Goal: Task Accomplishment & Management: Manage account settings

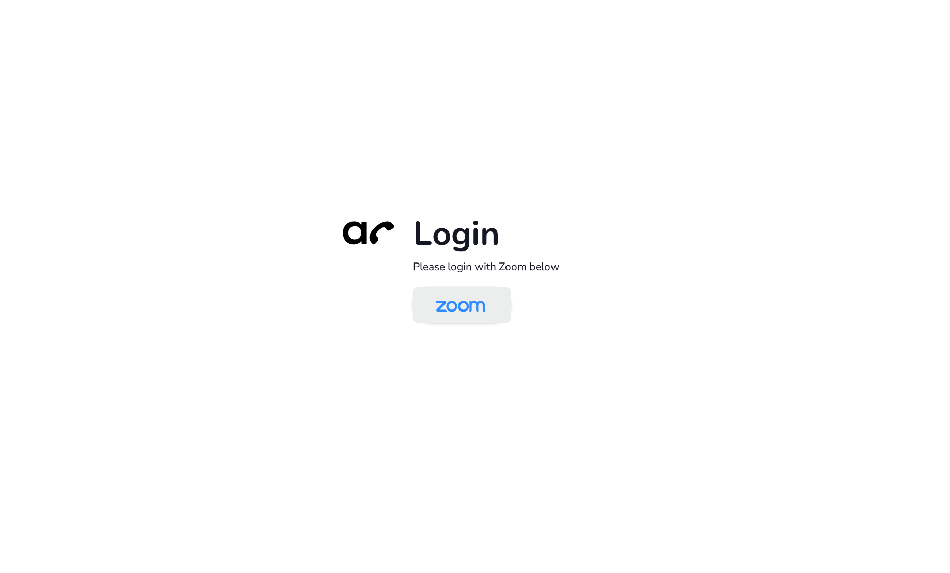
click at [464, 307] on img at bounding box center [460, 307] width 71 height 34
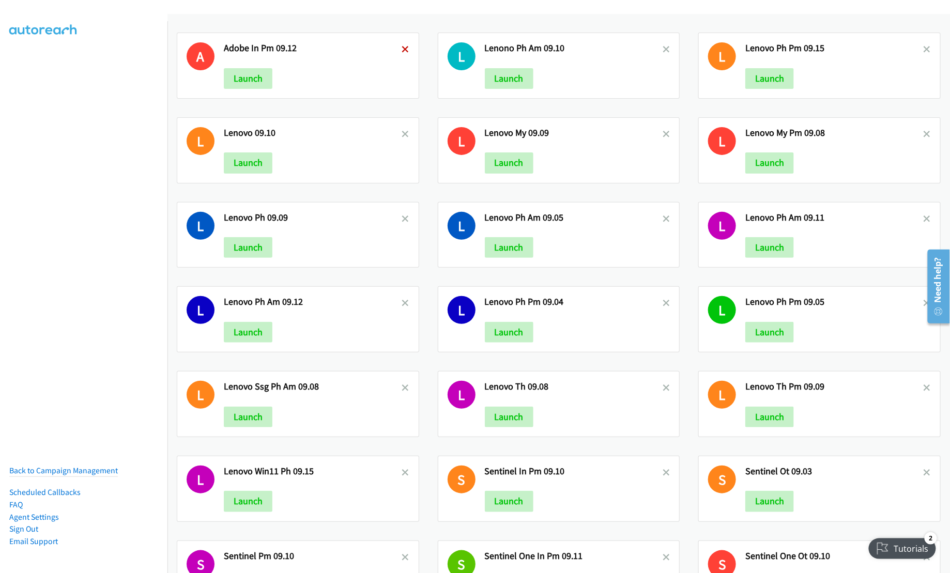
click at [402, 48] on icon at bounding box center [405, 50] width 7 height 7
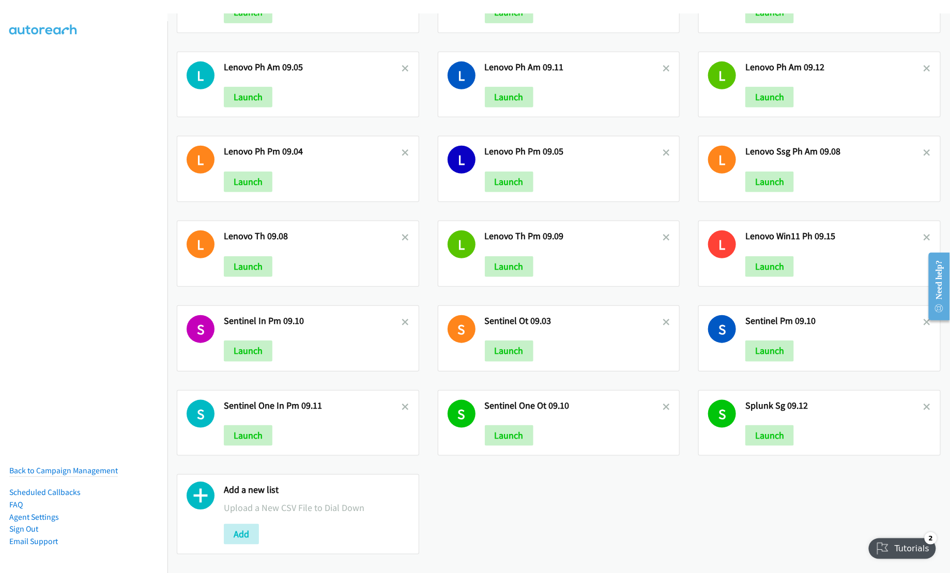
scroll to position [166, 0]
click at [737, 492] on div "L Lenono Ph Am 09.10 Launch L Lenovo Ph Pm 09.15 Launch L Lenovo 09.10 Launch L…" at bounding box center [559, 218] width 783 height 691
click at [924, 404] on icon at bounding box center [927, 407] width 7 height 7
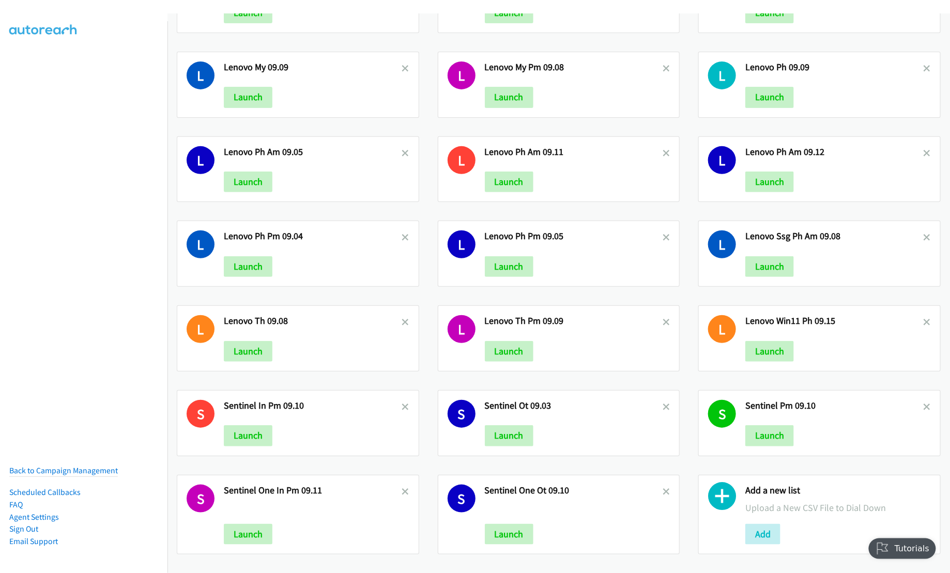
scroll to position [81, 0]
click at [664, 480] on div "S Sentinel One Ot 09.10 Launch" at bounding box center [559, 515] width 243 height 80
click at [663, 489] on icon at bounding box center [666, 492] width 7 height 7
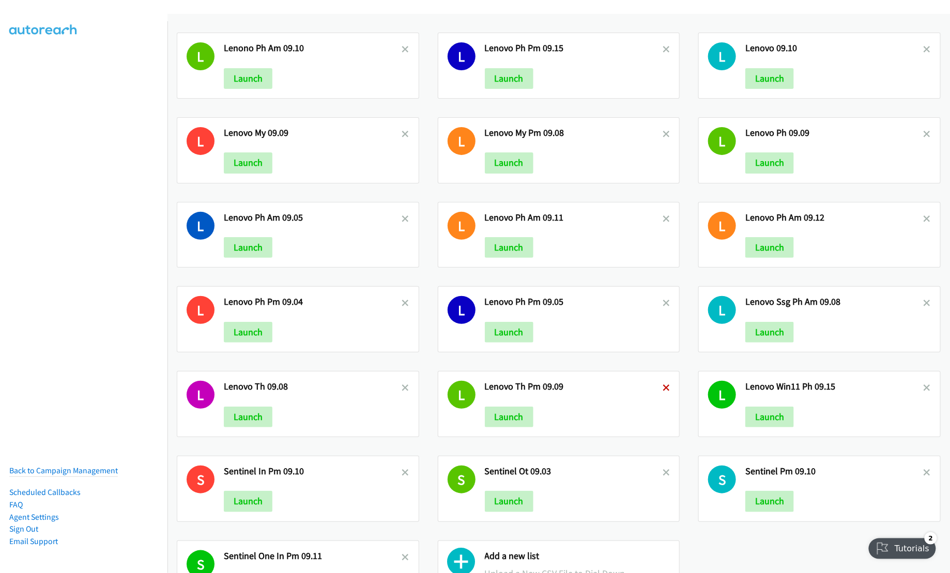
click at [663, 387] on icon at bounding box center [666, 388] width 7 height 7
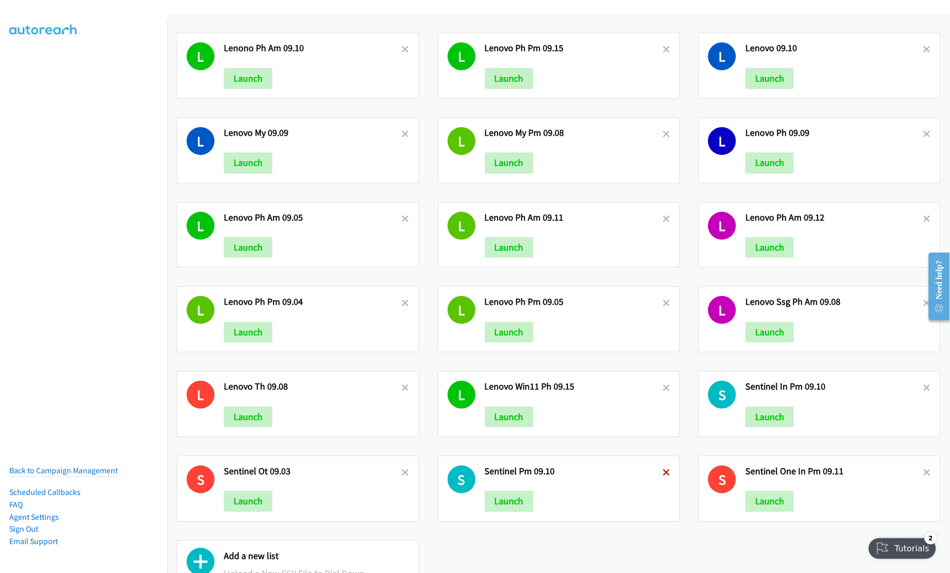
click at [663, 475] on icon at bounding box center [666, 473] width 7 height 7
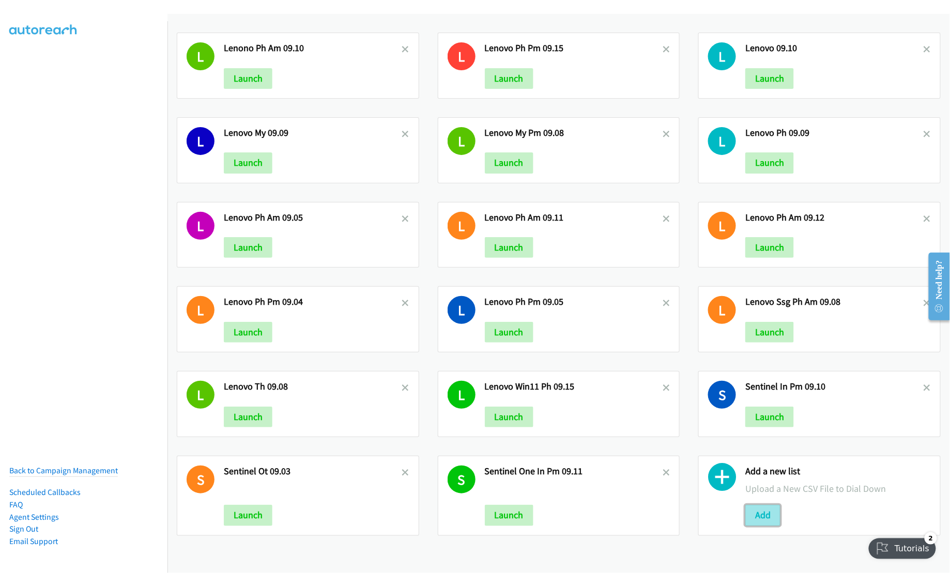
click at [751, 518] on button "Add" at bounding box center [763, 515] width 35 height 21
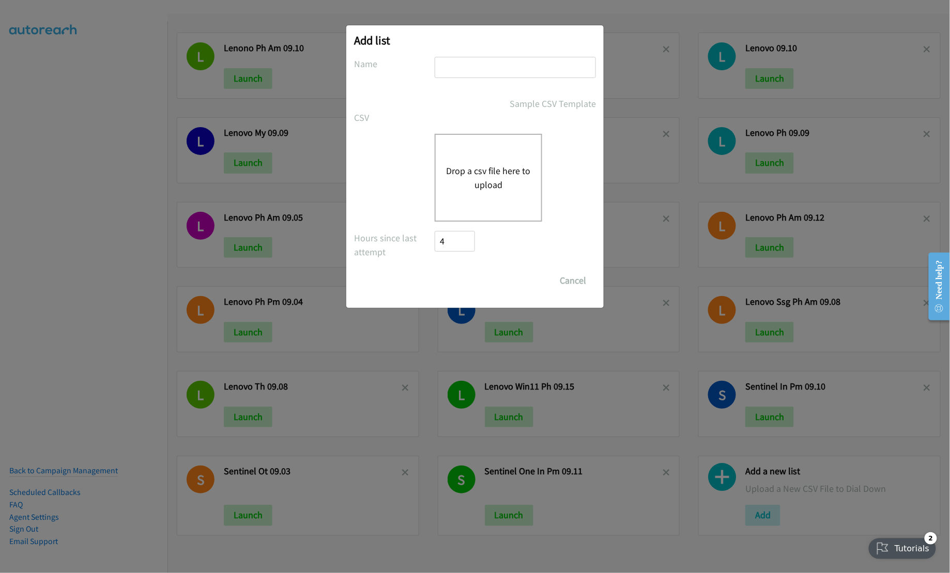
click at [482, 179] on button "Drop a csv file here to upload" at bounding box center [488, 178] width 85 height 28
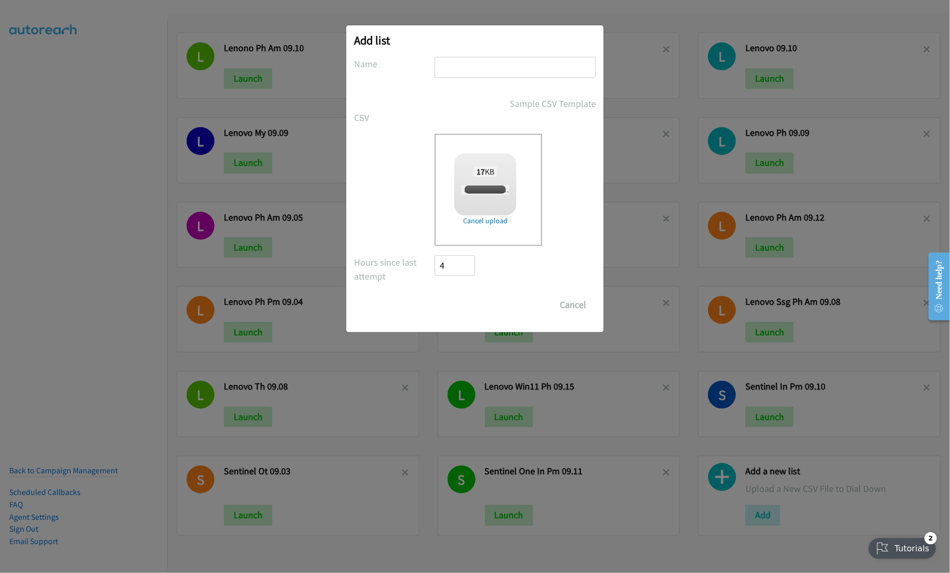
checkbox input "true"
click at [489, 65] on input "text" at bounding box center [515, 67] width 161 height 21
type input "Lenovo PH AM 09.16"
drag, startPoint x: 453, startPoint y: 310, endPoint x: 498, endPoint y: 315, distance: 45.8
click at [453, 309] on input "Save List" at bounding box center [462, 305] width 54 height 21
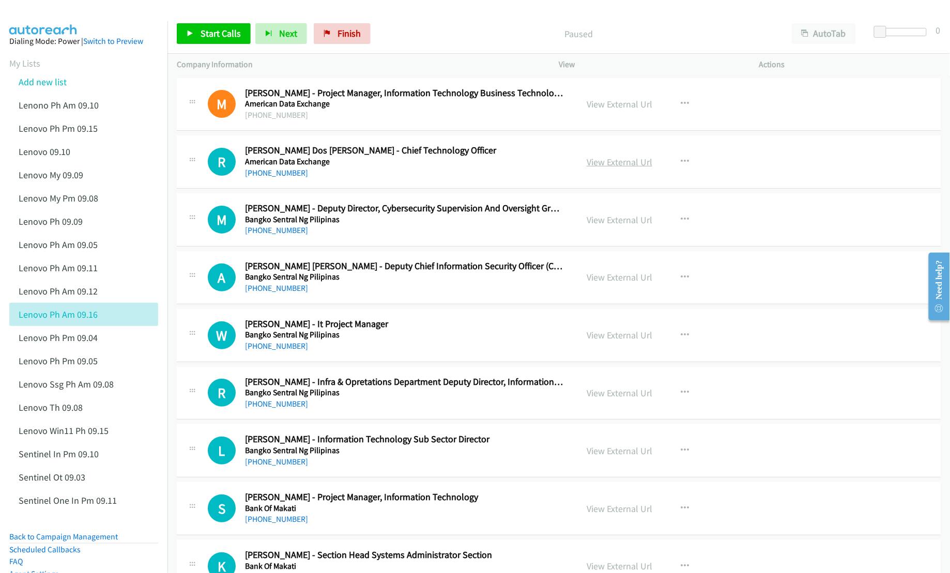
click at [601, 162] on link "View External Url" at bounding box center [620, 162] width 66 height 12
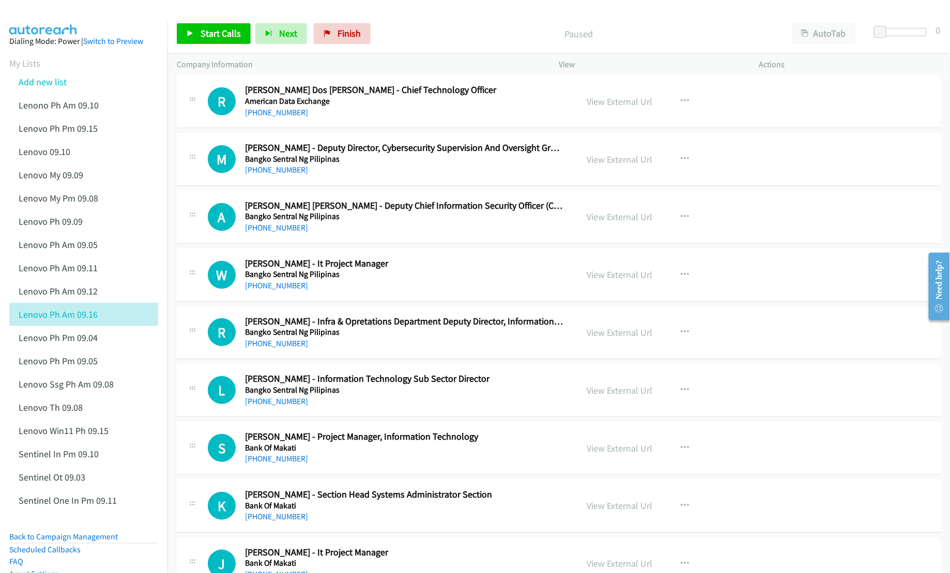
scroll to position [69, 0]
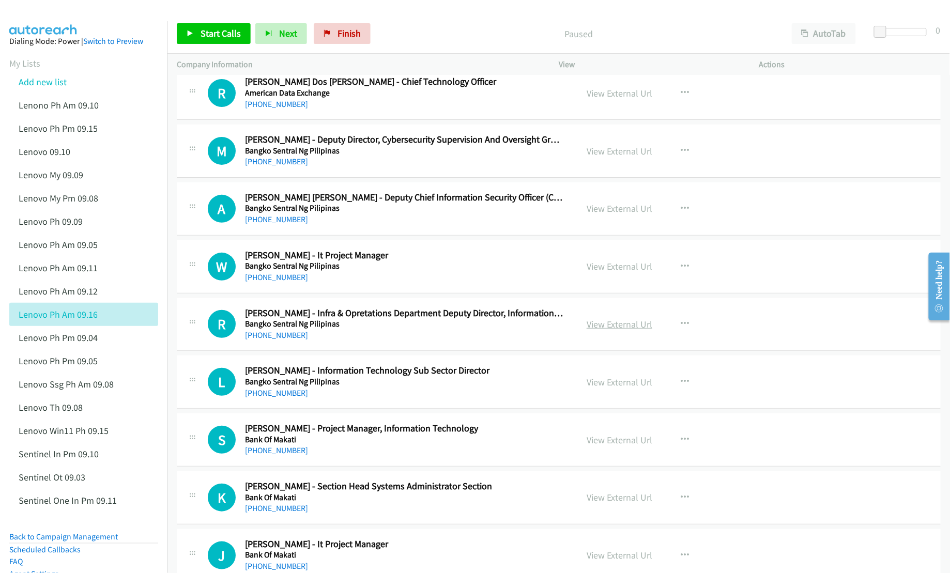
click at [611, 325] on link "View External Url" at bounding box center [620, 325] width 66 height 12
click at [631, 384] on link "View External Url" at bounding box center [620, 382] width 66 height 12
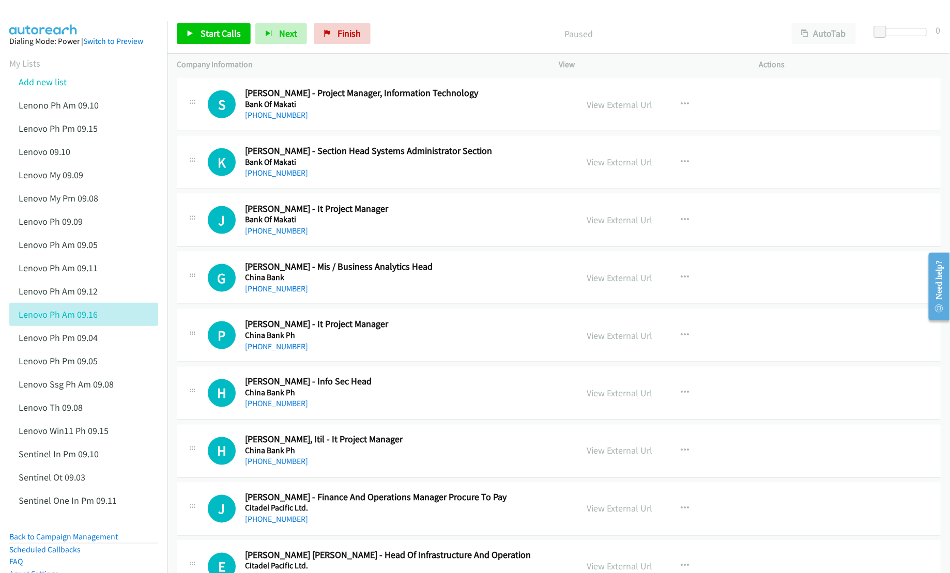
scroll to position [414, 0]
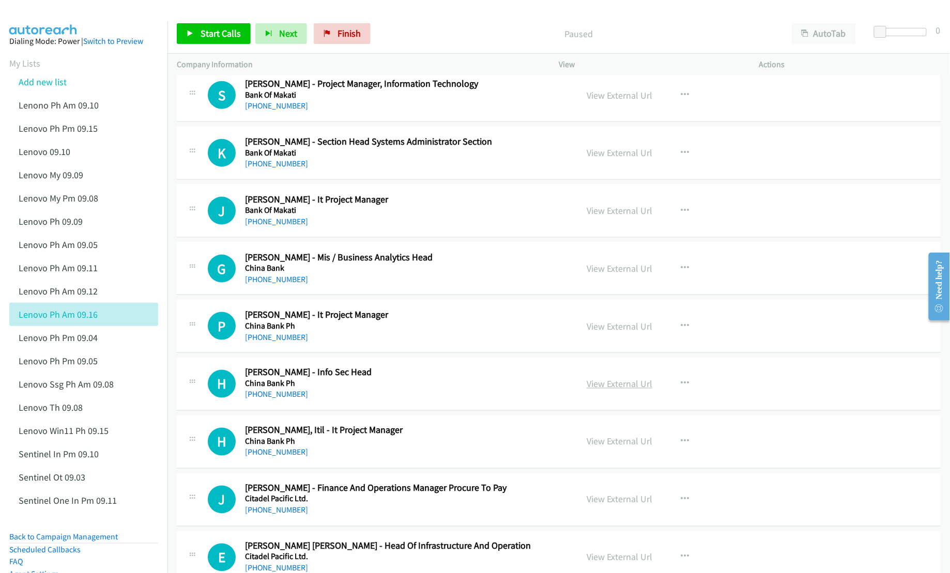
click at [615, 383] on link "View External Url" at bounding box center [620, 384] width 66 height 12
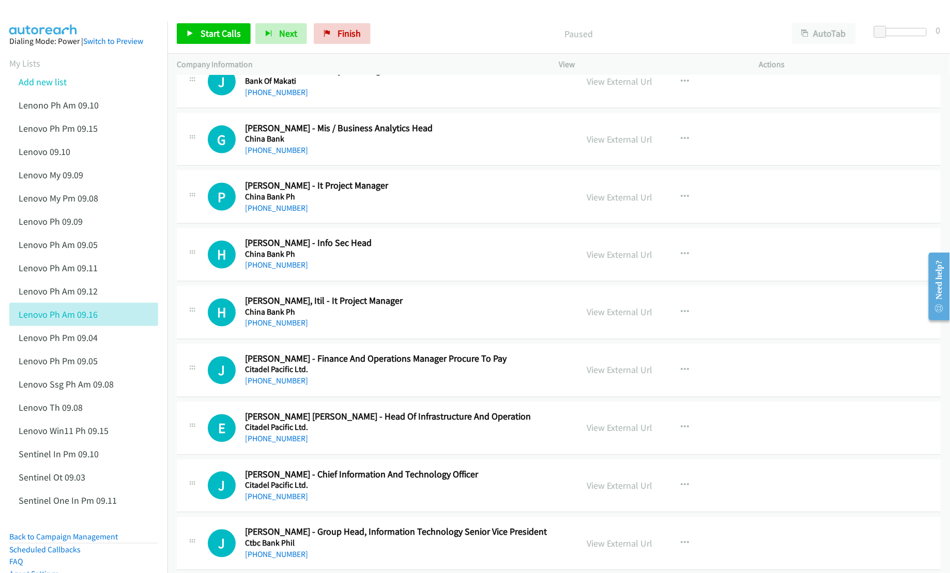
scroll to position [551, 0]
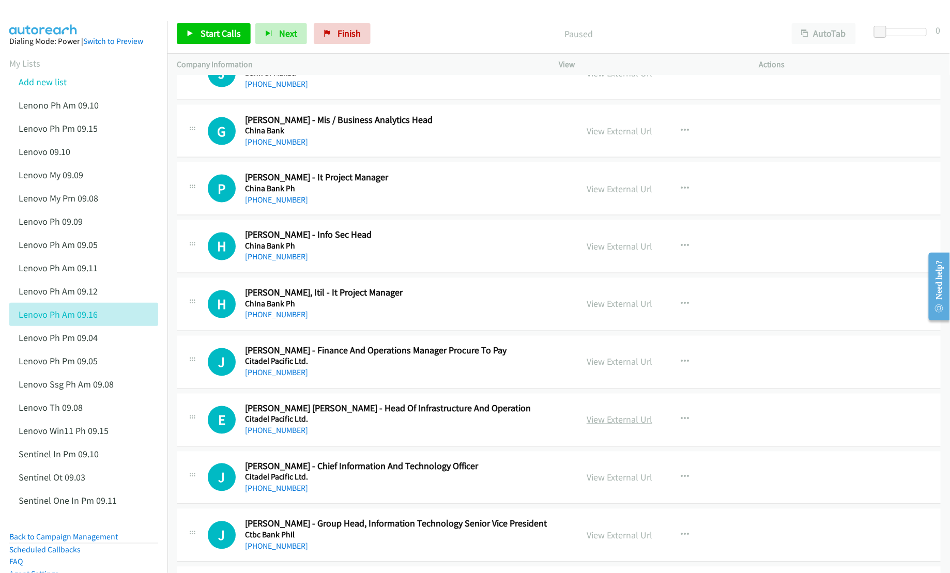
click at [601, 423] on link "View External Url" at bounding box center [620, 420] width 66 height 12
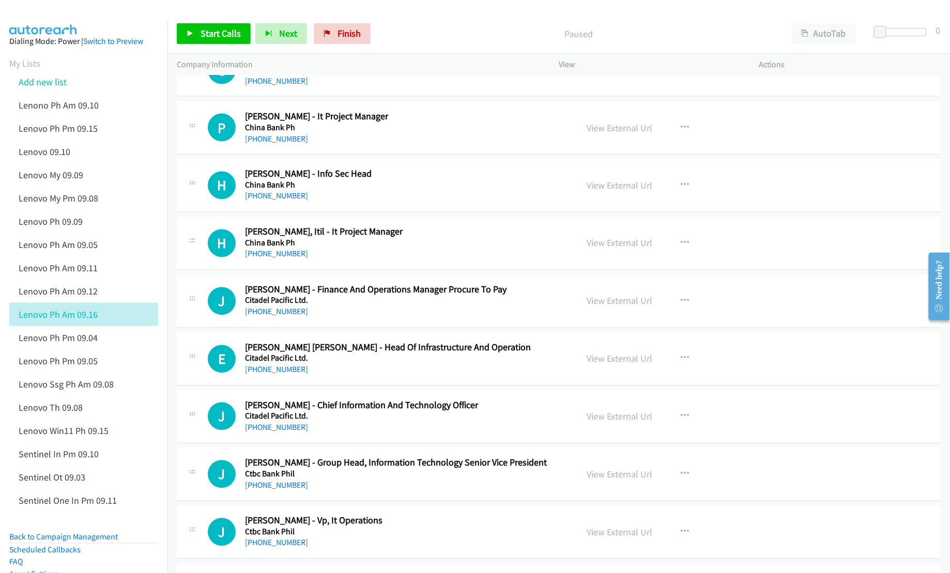
scroll to position [620, 0]
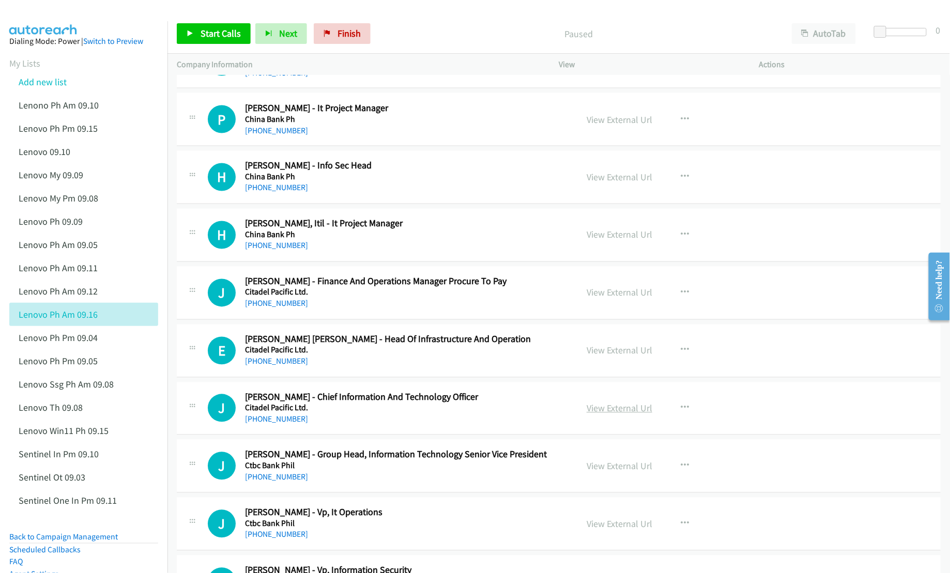
click at [615, 412] on link "View External Url" at bounding box center [620, 409] width 66 height 12
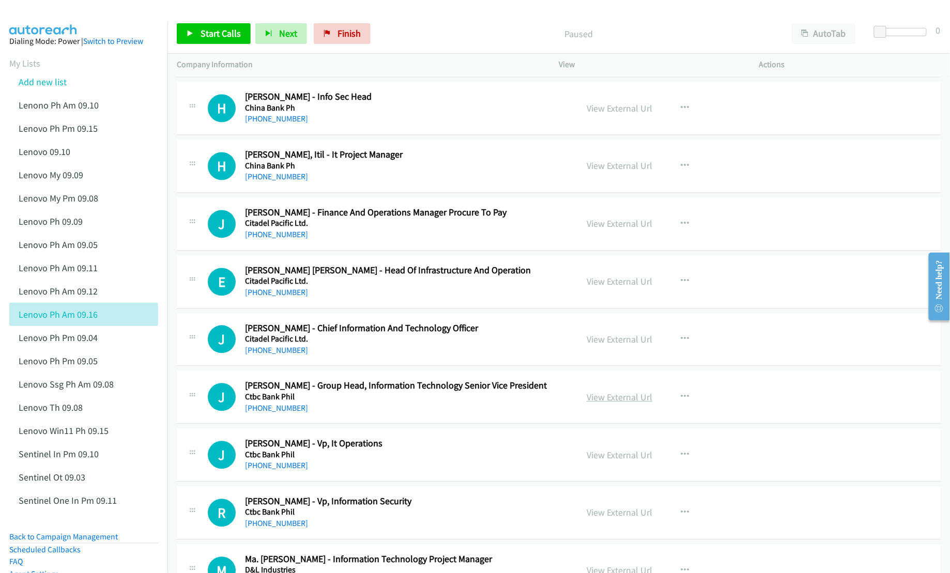
click at [623, 398] on link "View External Url" at bounding box center [620, 398] width 66 height 12
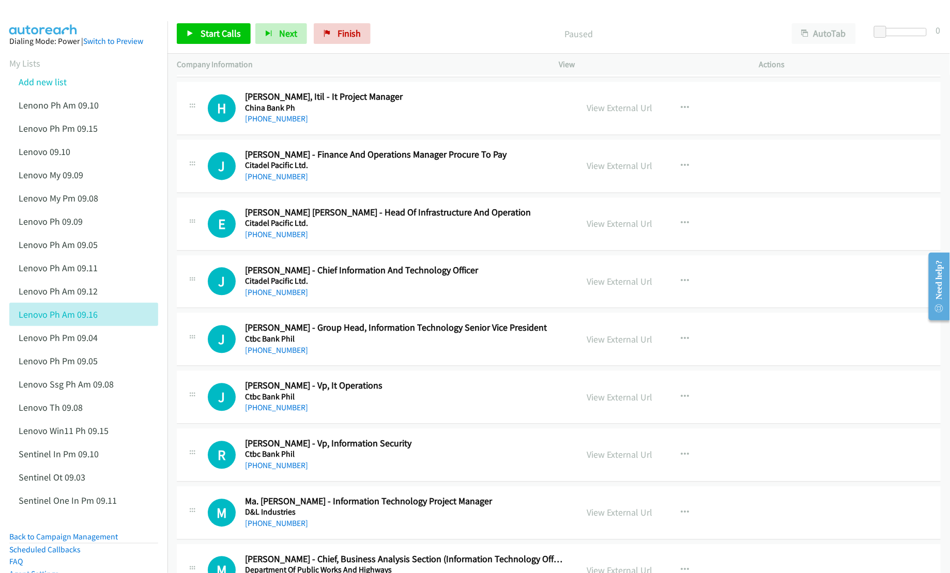
scroll to position [758, 0]
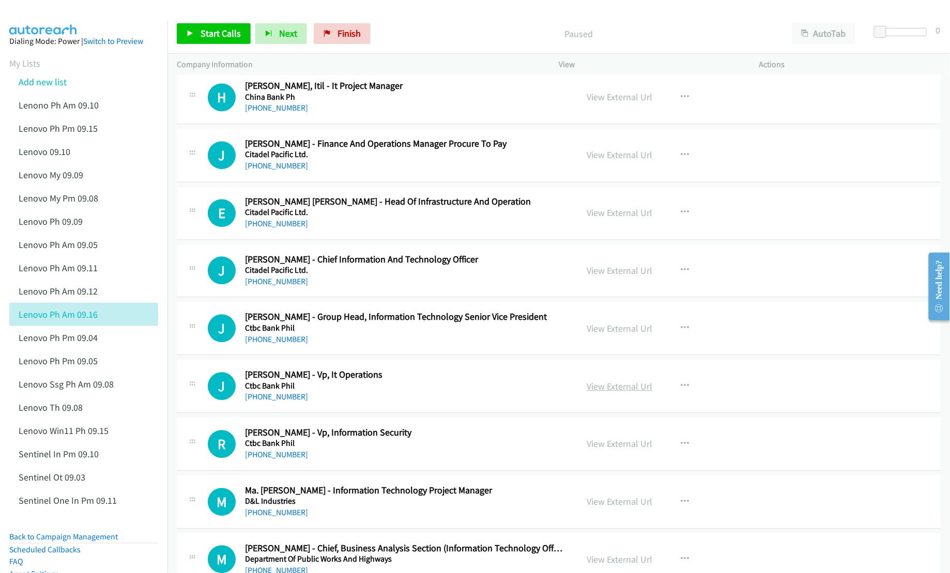
click at [611, 390] on link "View External Url" at bounding box center [620, 387] width 66 height 12
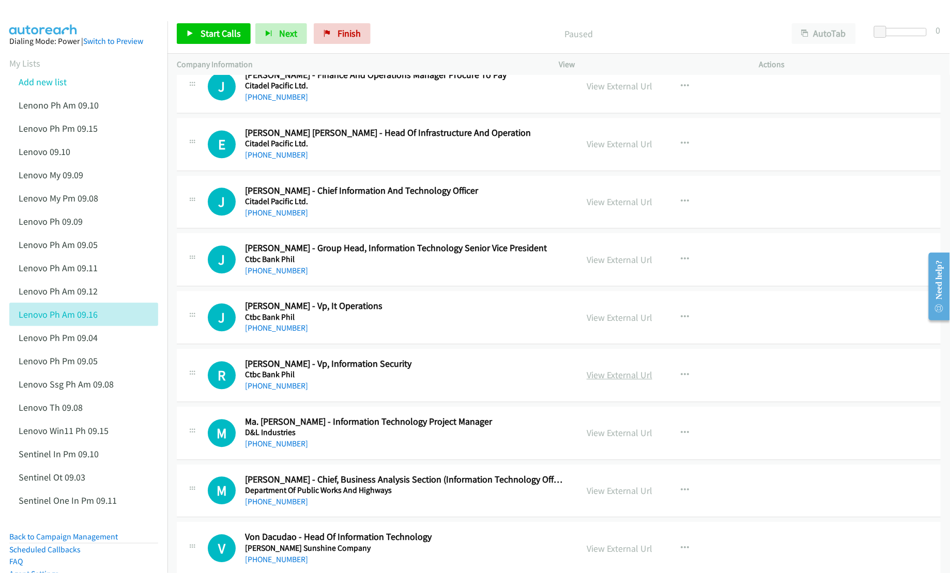
click at [612, 380] on link "View External Url" at bounding box center [620, 375] width 66 height 12
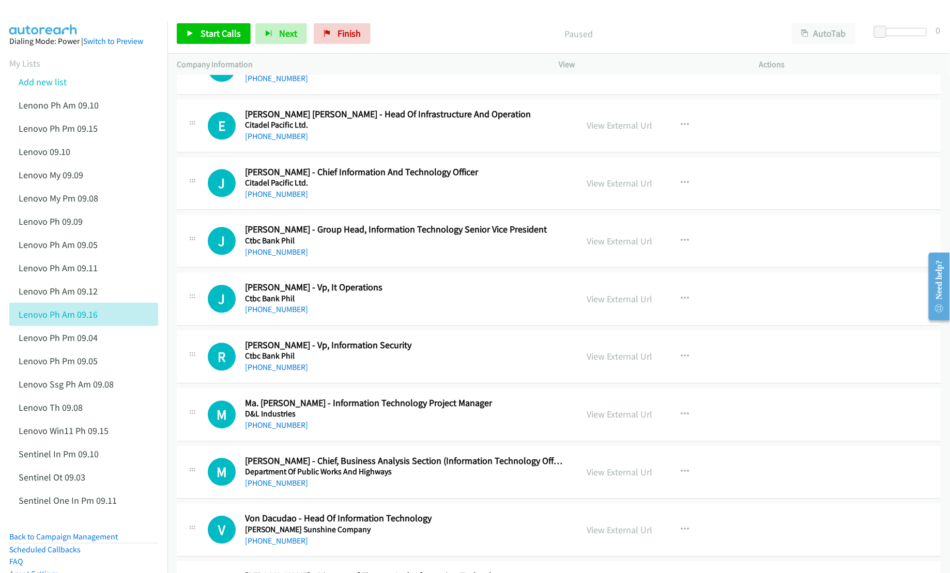
scroll to position [896, 0]
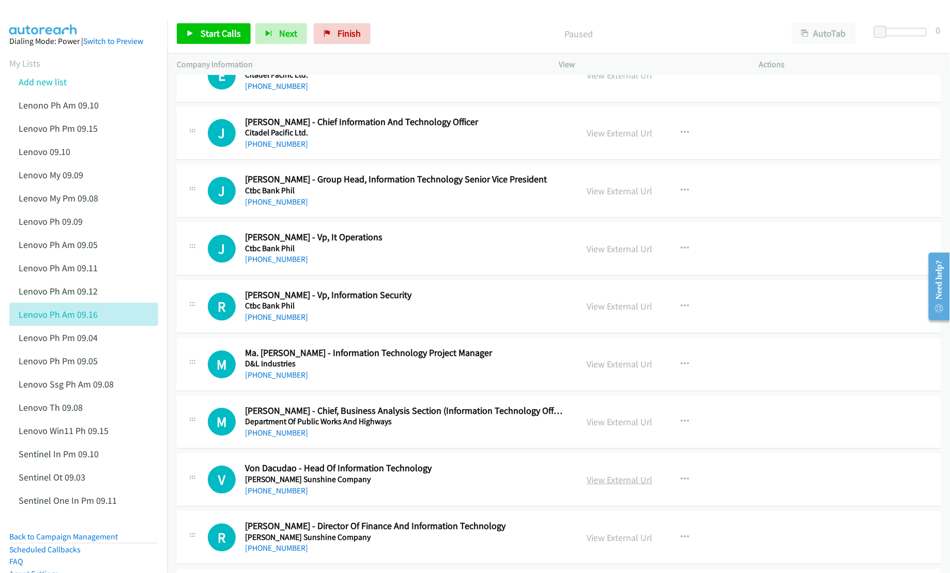
click at [598, 478] on link "View External Url" at bounding box center [620, 480] width 66 height 12
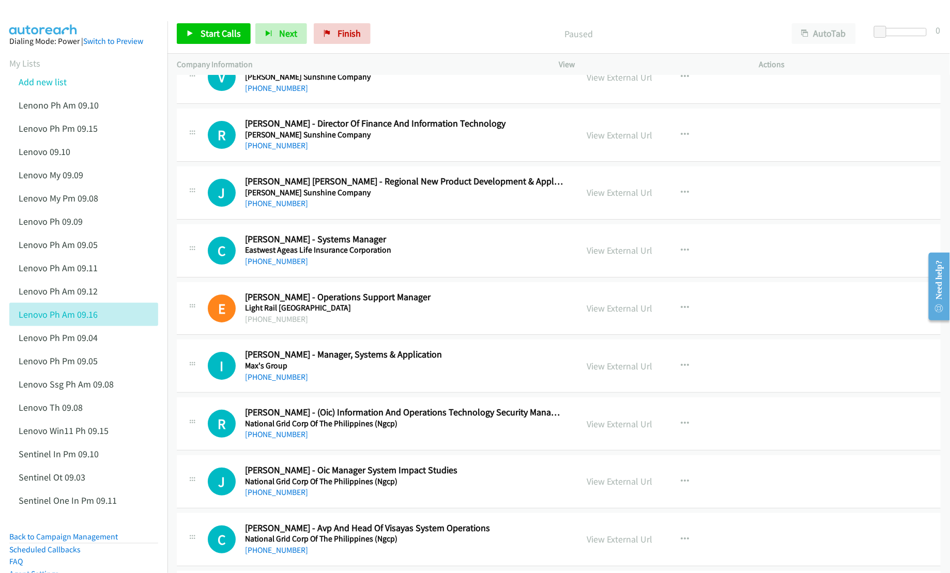
scroll to position [1310, 0]
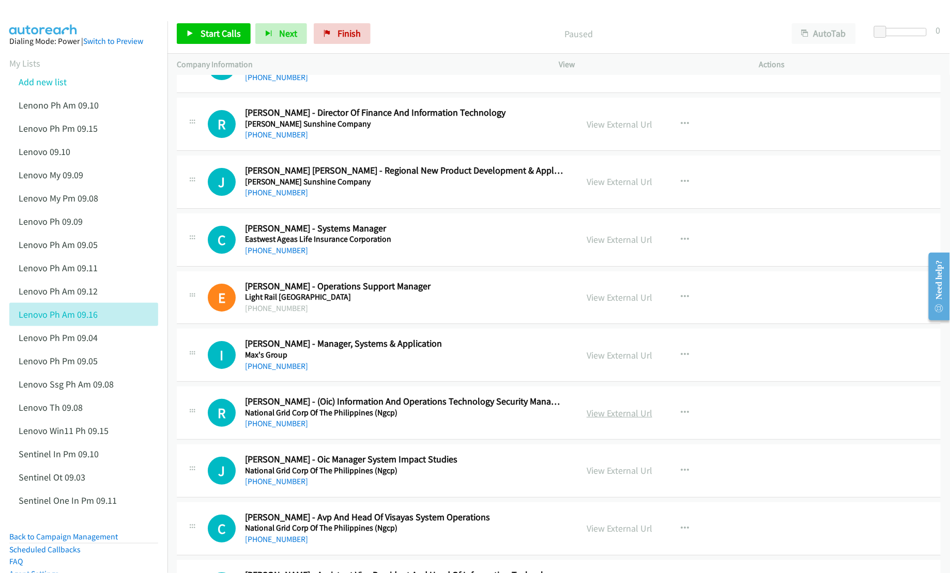
click at [619, 418] on link "View External Url" at bounding box center [620, 413] width 66 height 12
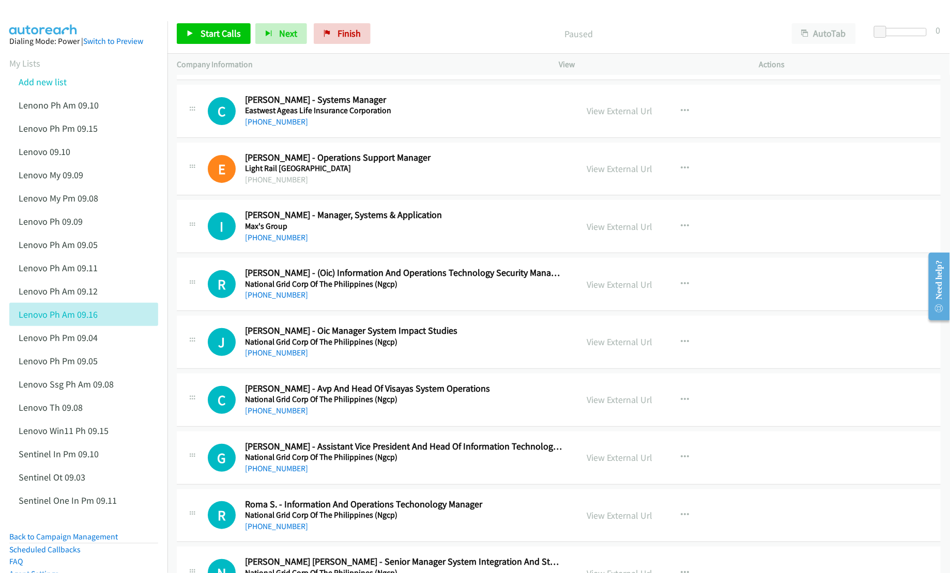
scroll to position [1448, 0]
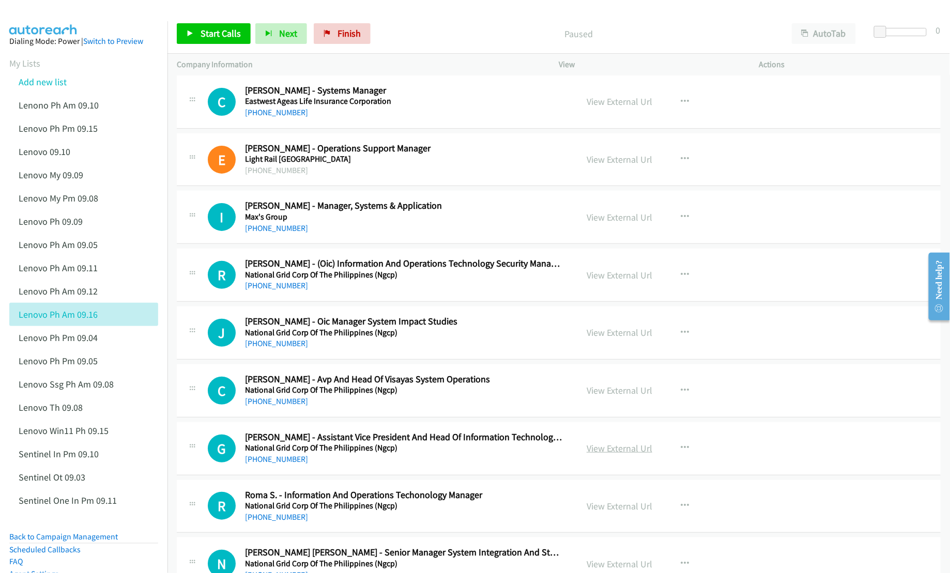
click at [609, 453] on link "View External Url" at bounding box center [620, 449] width 66 height 12
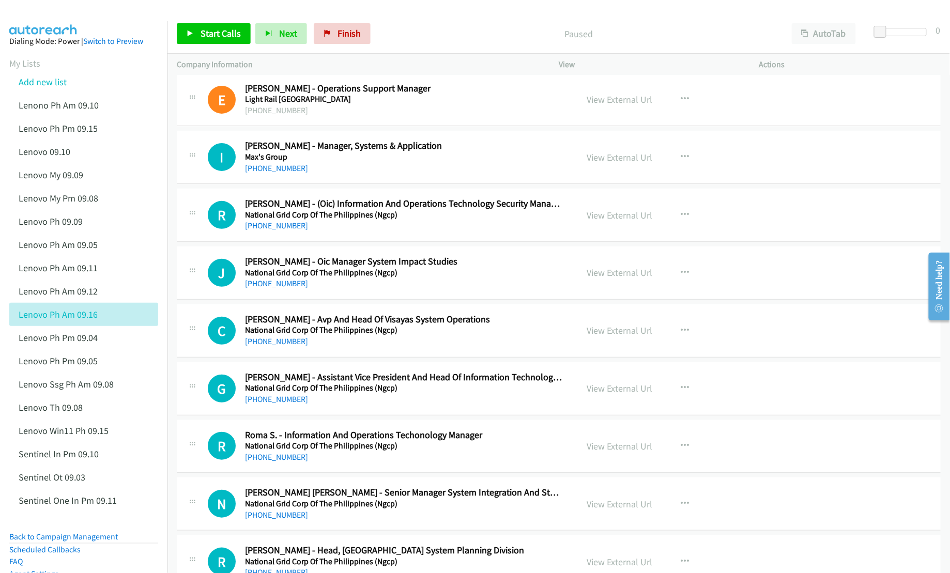
scroll to position [1517, 0]
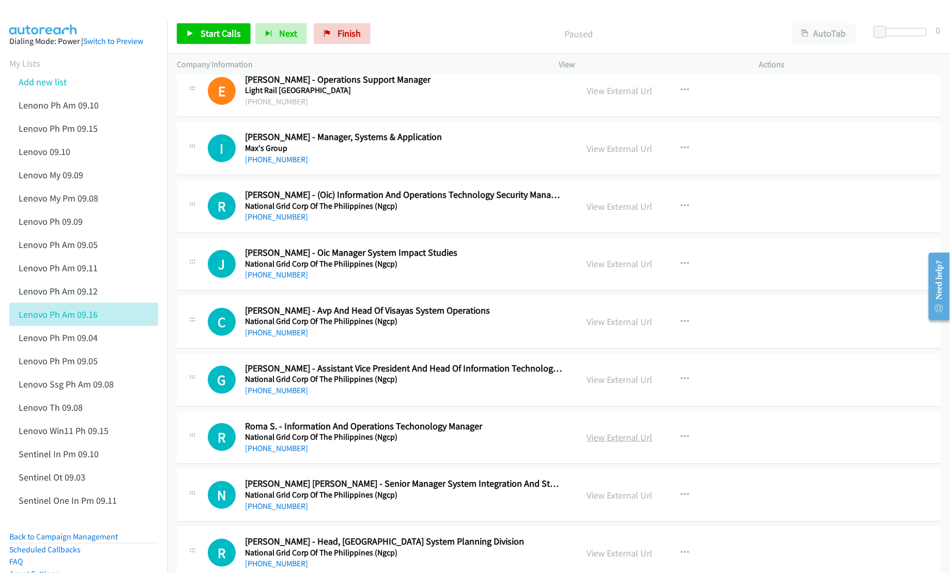
click at [606, 439] on link "View External Url" at bounding box center [620, 438] width 66 height 12
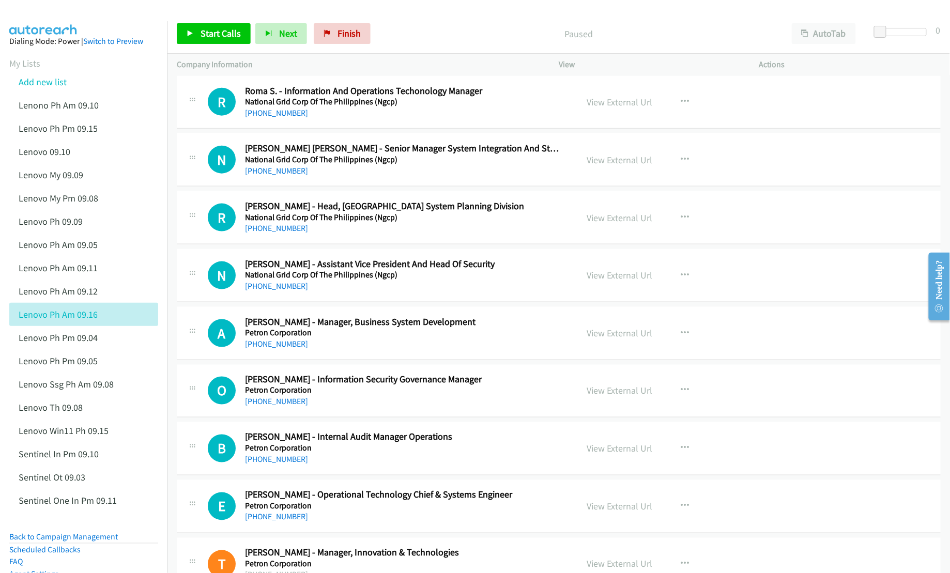
scroll to position [1861, 0]
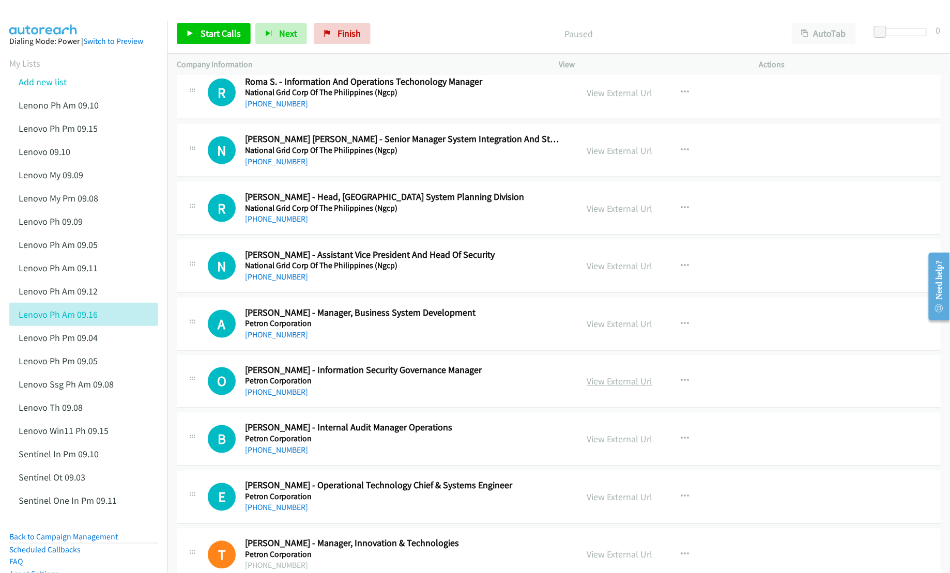
click at [597, 388] on link "View External Url" at bounding box center [620, 382] width 66 height 12
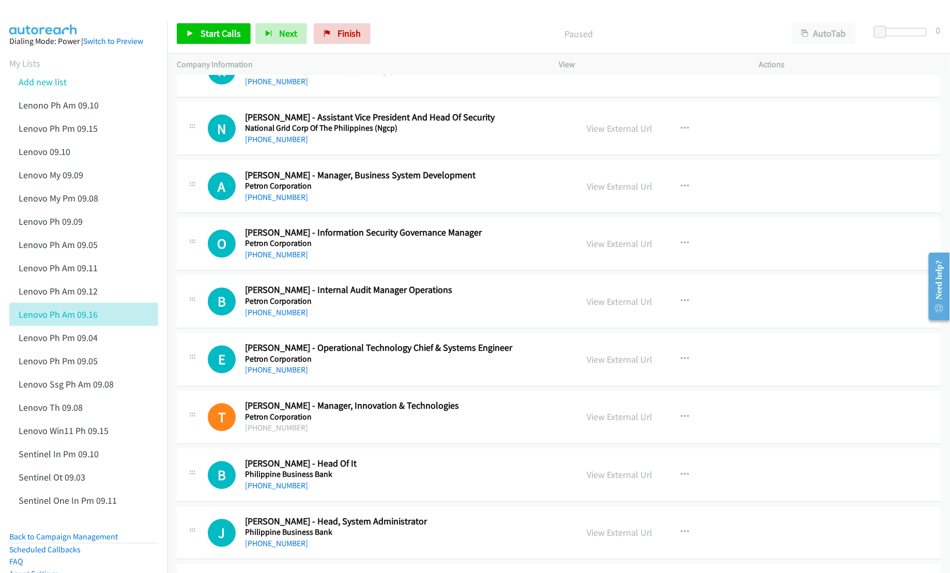
scroll to position [2068, 0]
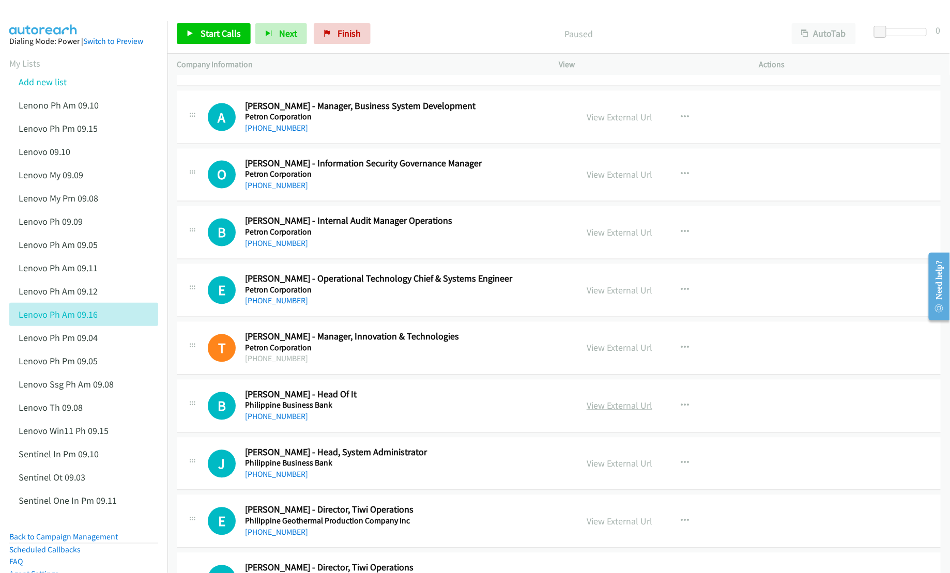
click at [609, 412] on link "View External Url" at bounding box center [620, 406] width 66 height 12
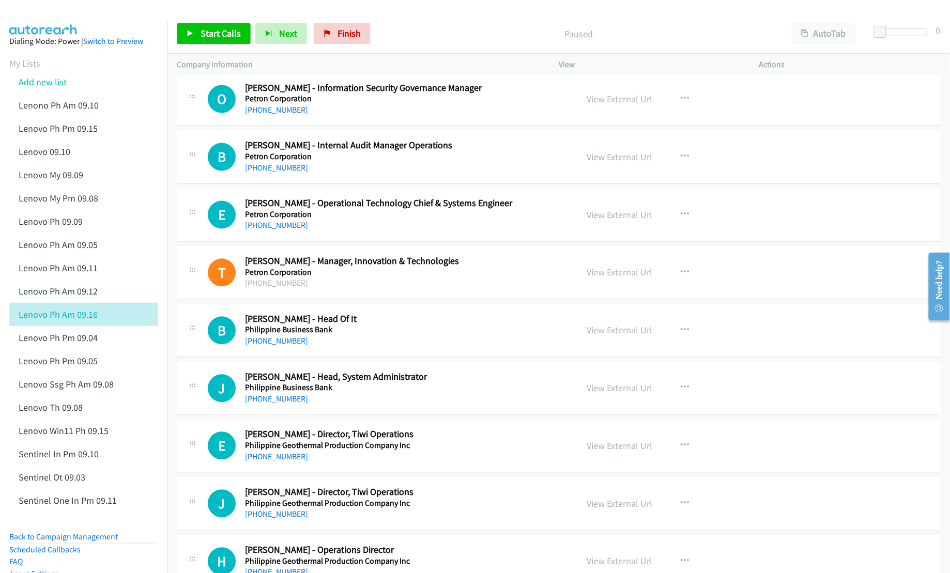
scroll to position [2206, 0]
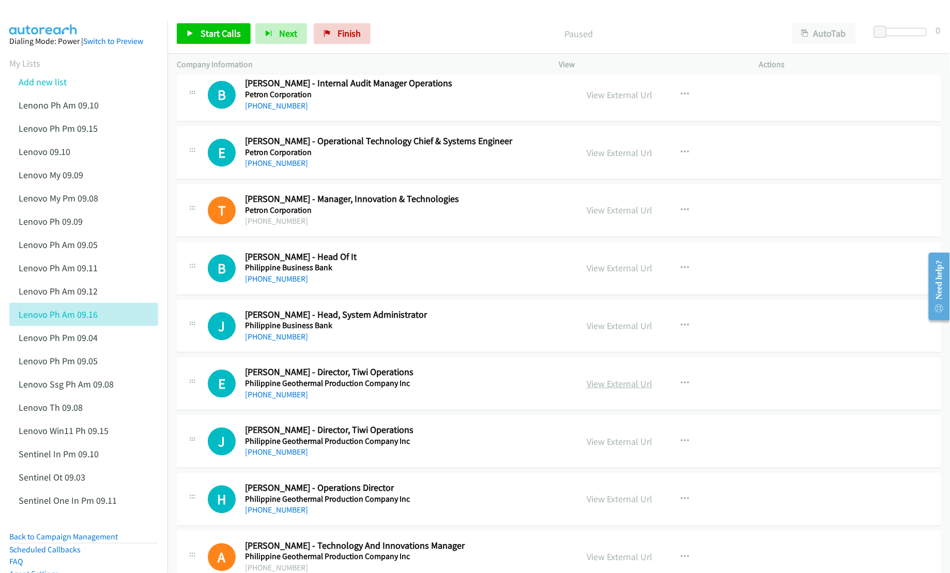
click at [620, 390] on link "View External Url" at bounding box center [620, 384] width 66 height 12
click at [614, 448] on link "View External Url" at bounding box center [620, 442] width 66 height 12
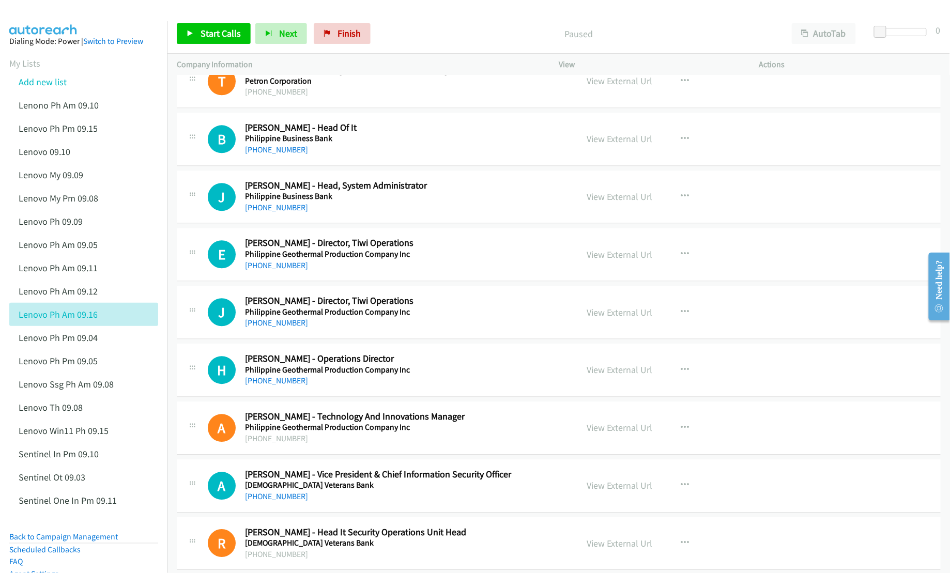
scroll to position [2344, 0]
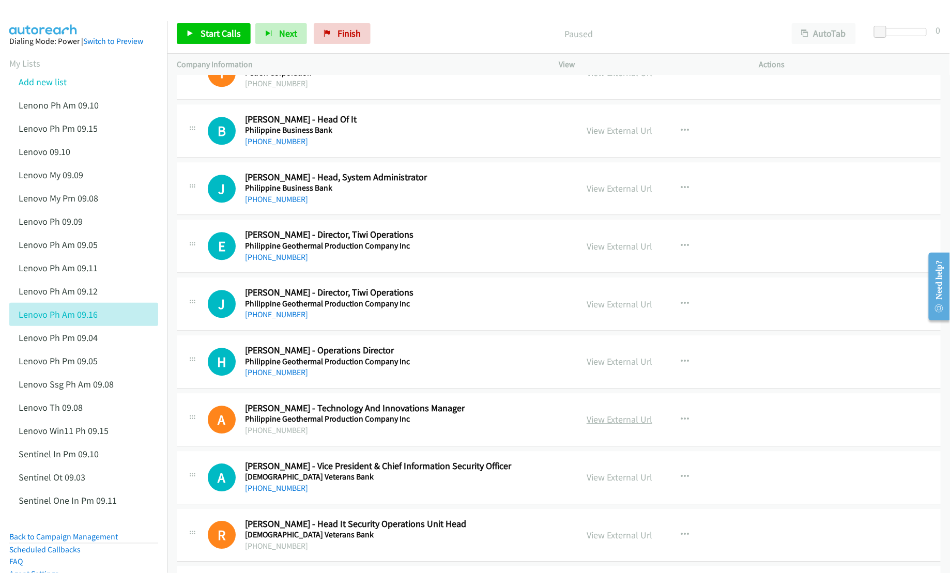
click at [614, 426] on link "View External Url" at bounding box center [620, 420] width 66 height 12
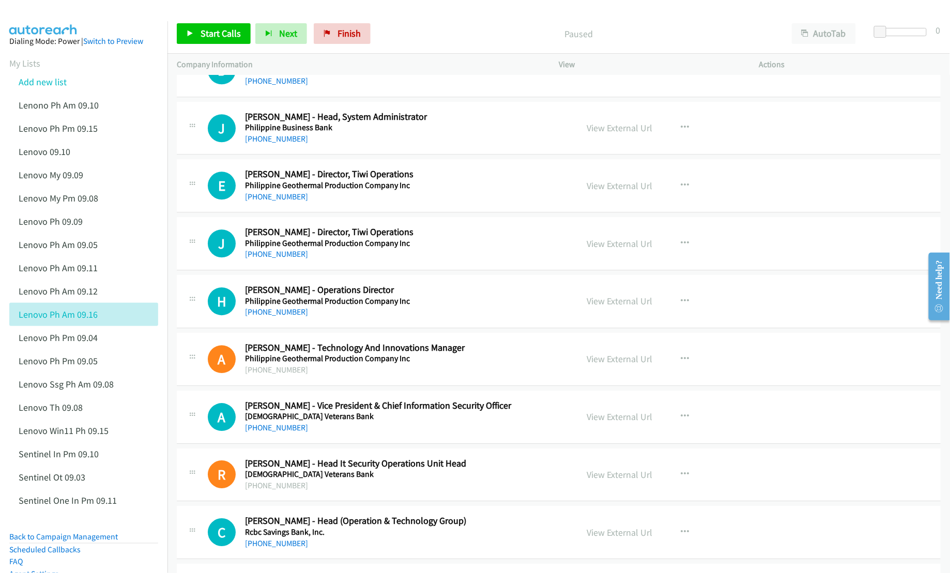
scroll to position [2413, 0]
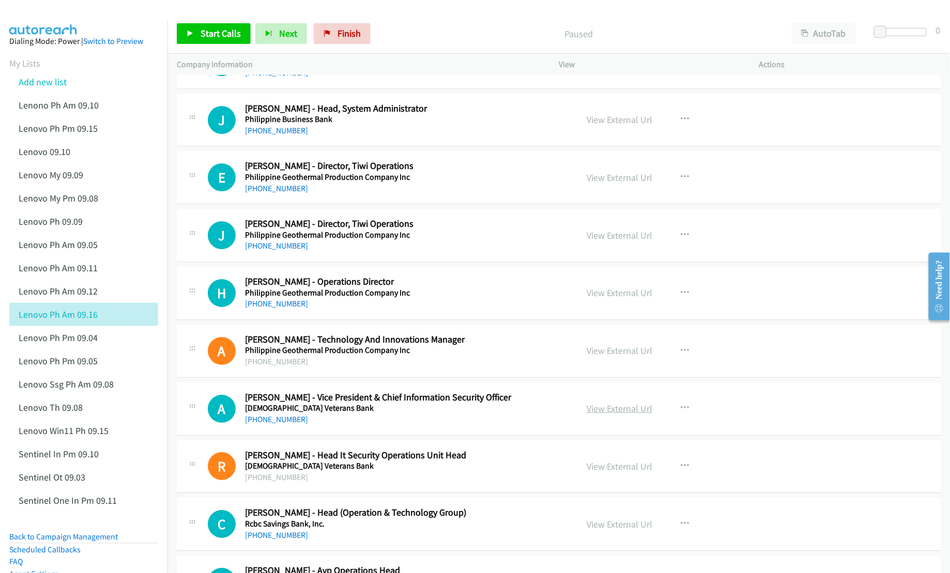
click at [596, 414] on link "View External Url" at bounding box center [620, 409] width 66 height 12
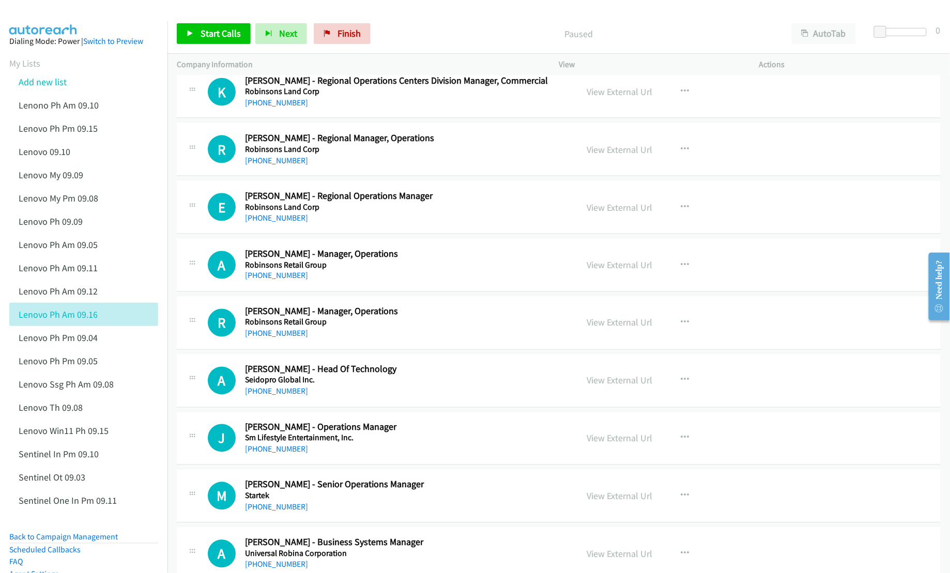
scroll to position [3378, 0]
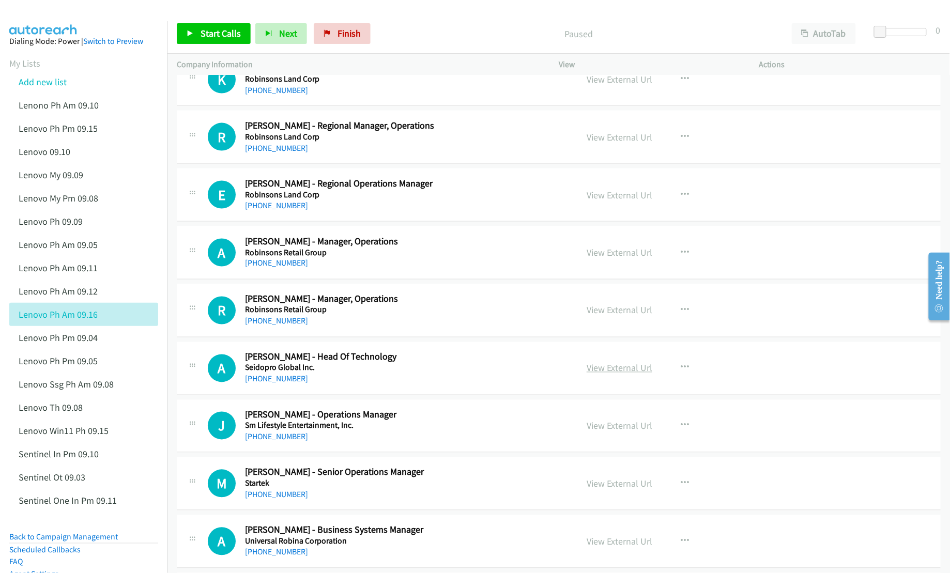
click at [628, 374] on link "View External Url" at bounding box center [620, 368] width 66 height 12
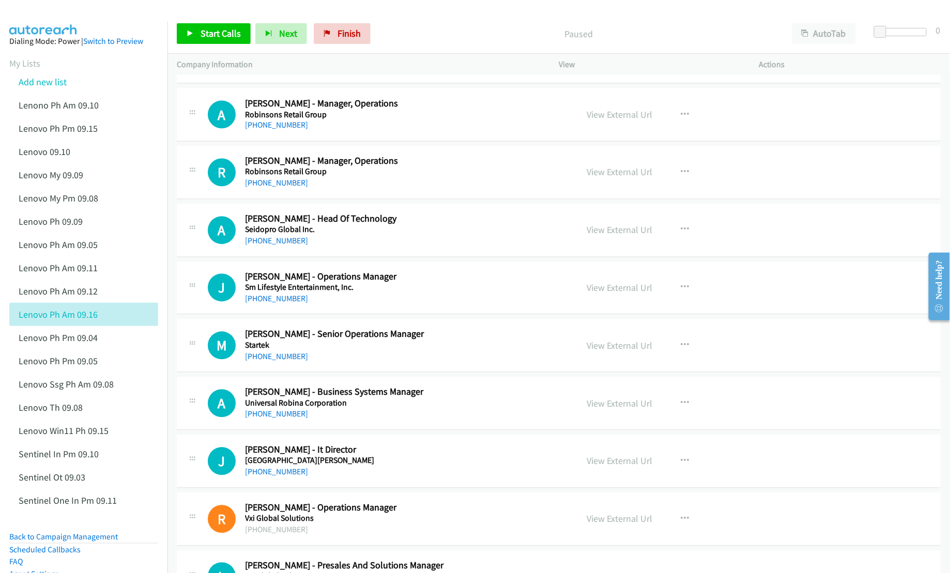
scroll to position [3585, 0]
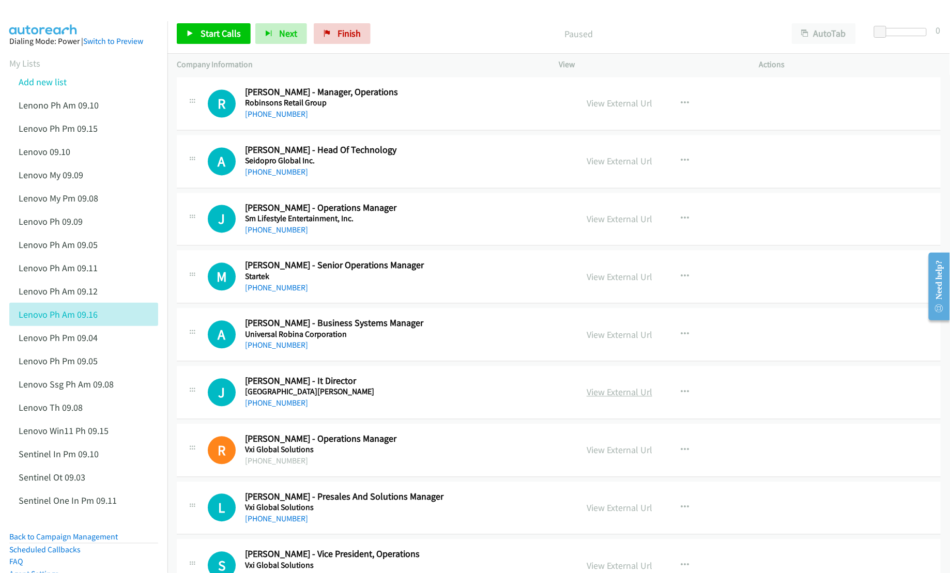
click at [629, 399] on link "View External Url" at bounding box center [620, 393] width 66 height 12
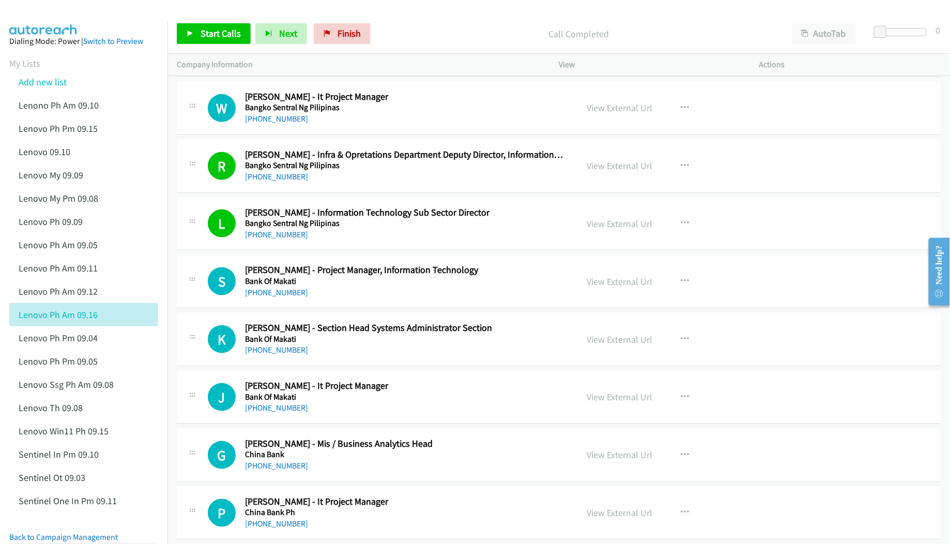
scroll to position [276, 0]
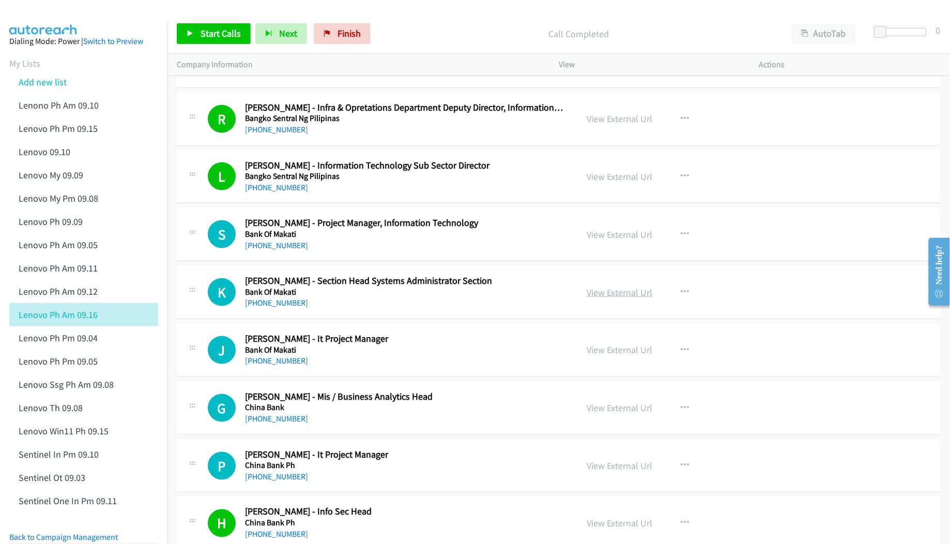
click at [625, 291] on link "View External Url" at bounding box center [620, 292] width 66 height 12
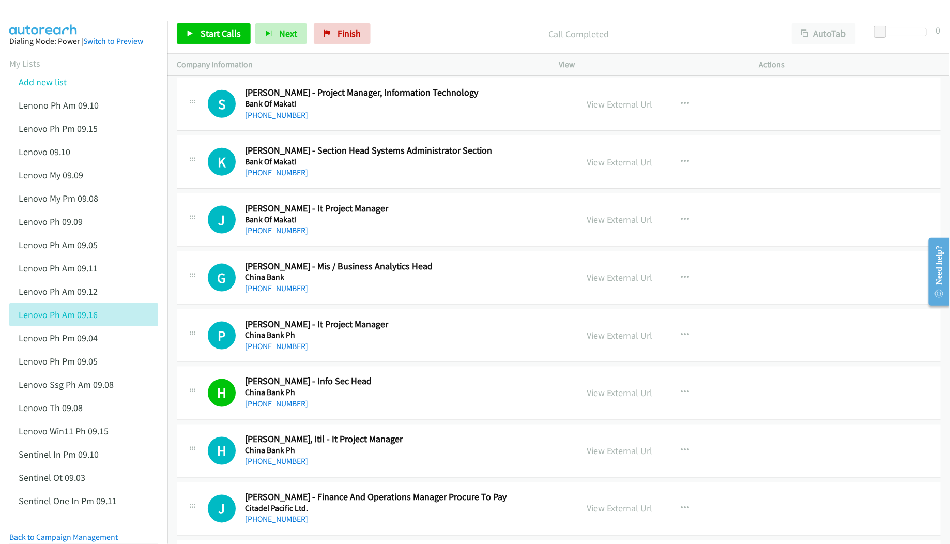
scroll to position [414, 0]
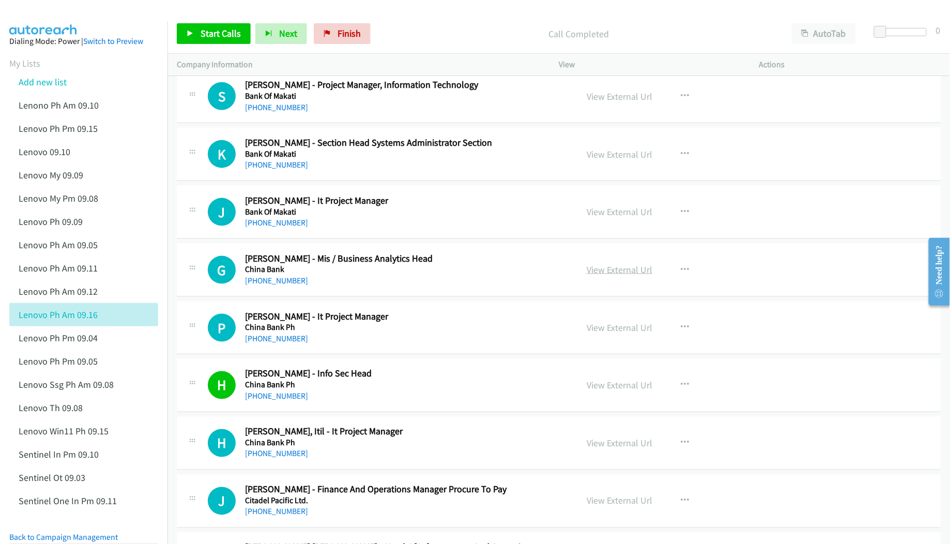
click at [619, 272] on link "View External Url" at bounding box center [620, 270] width 66 height 12
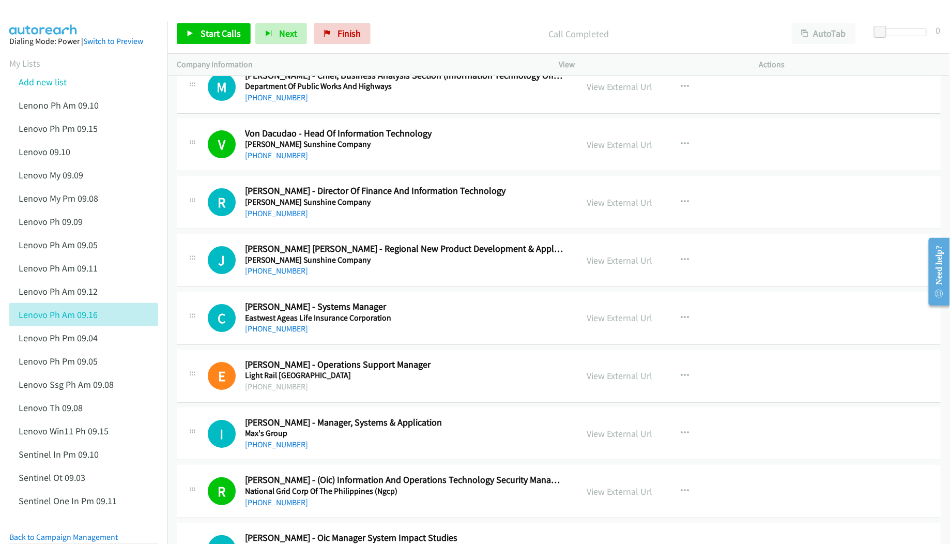
scroll to position [1241, 0]
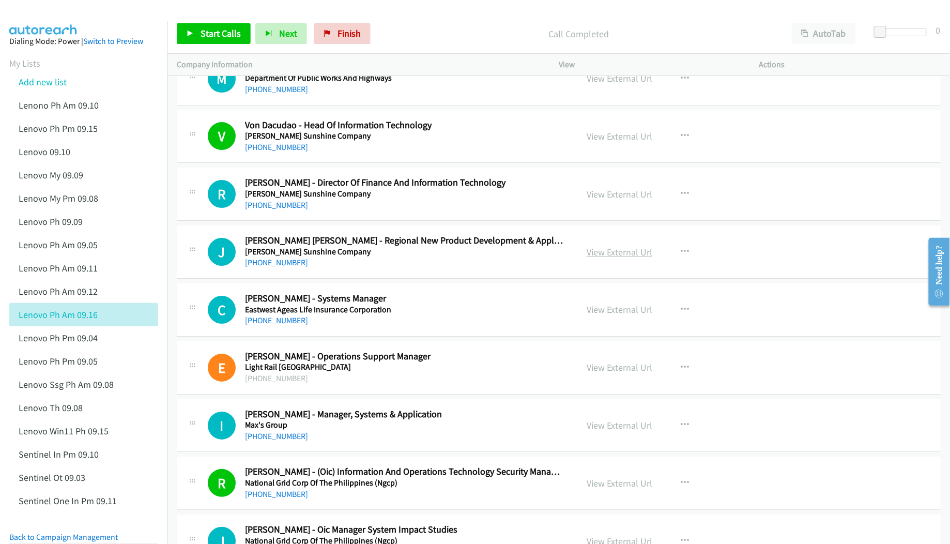
click at [587, 255] on link "View External Url" at bounding box center [620, 252] width 66 height 12
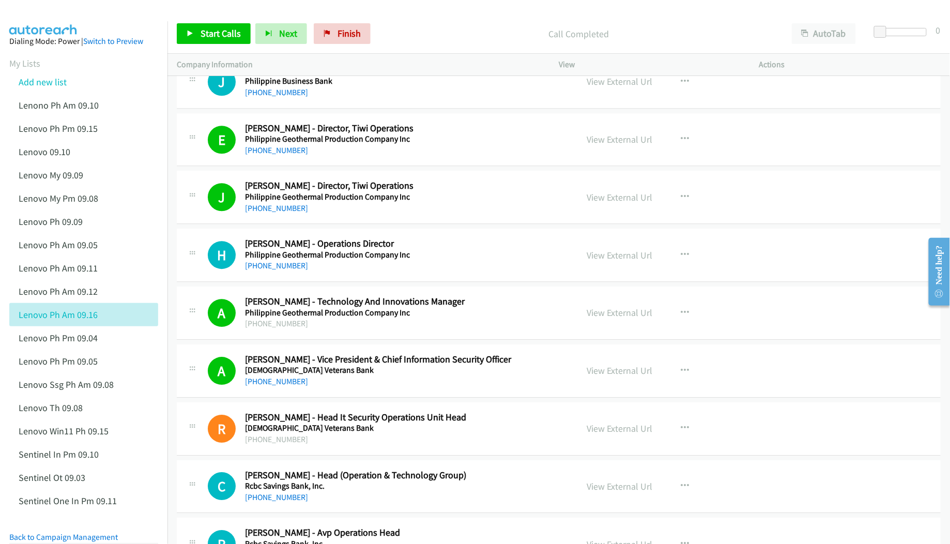
scroll to position [2438, 0]
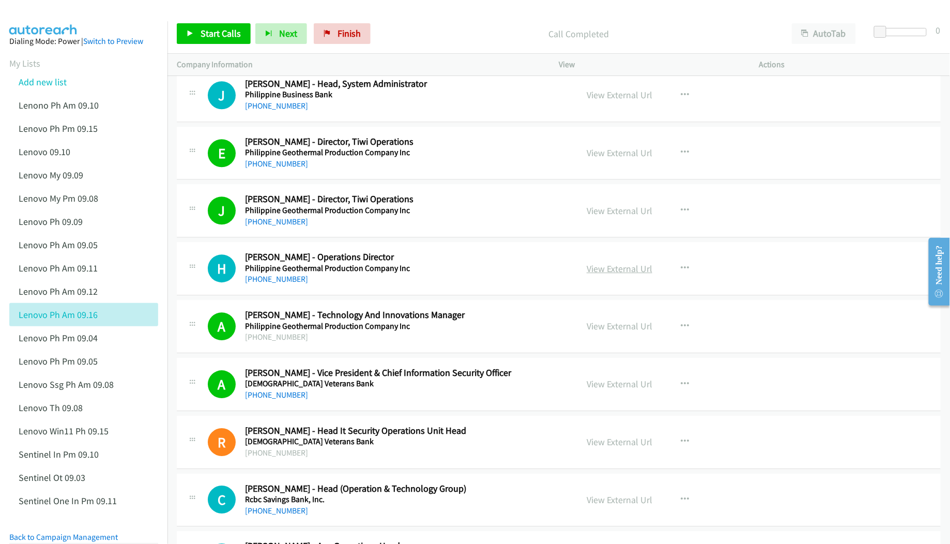
click at [634, 275] on link "View External Url" at bounding box center [620, 269] width 66 height 12
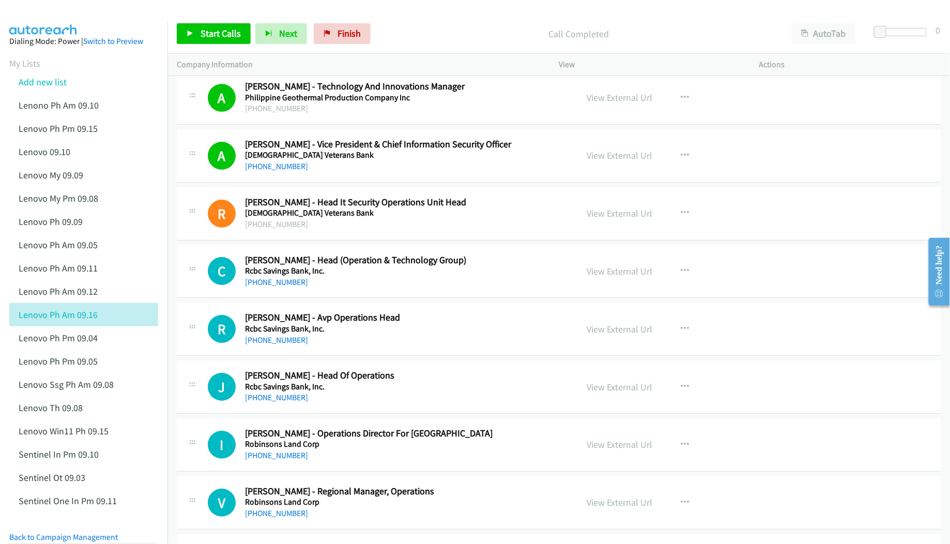
scroll to position [2714, 0]
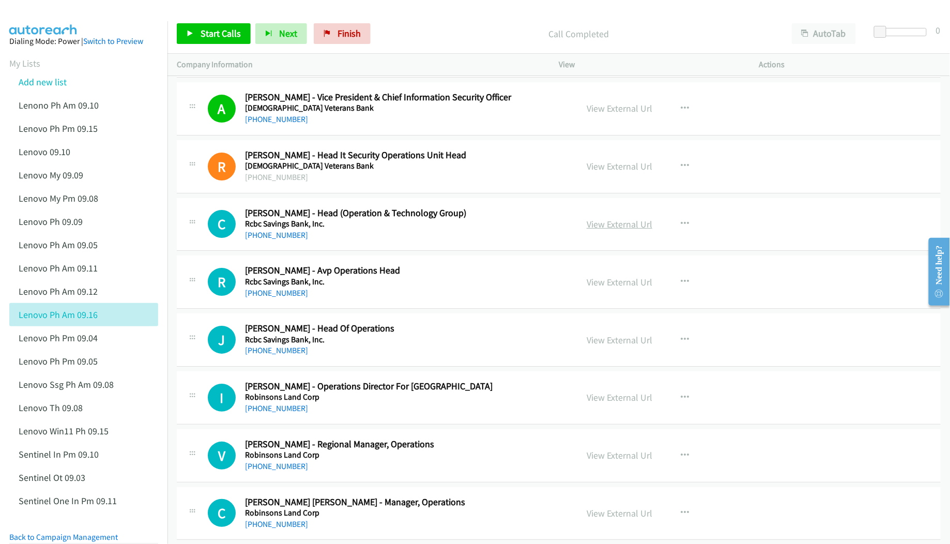
click at [613, 230] on link "View External Url" at bounding box center [620, 224] width 66 height 12
click at [600, 288] on link "View External Url" at bounding box center [620, 282] width 66 height 12
click at [611, 346] on link "View External Url" at bounding box center [620, 340] width 66 height 12
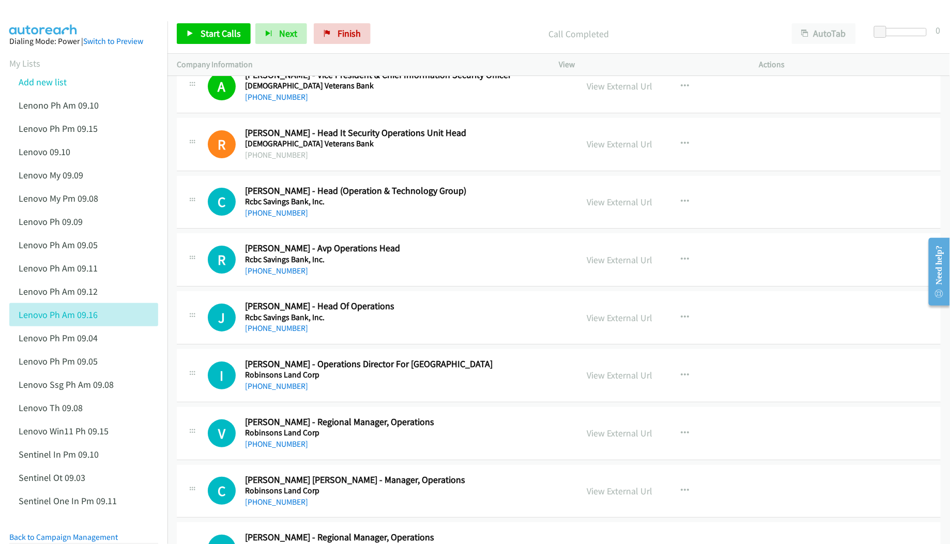
scroll to position [2783, 0]
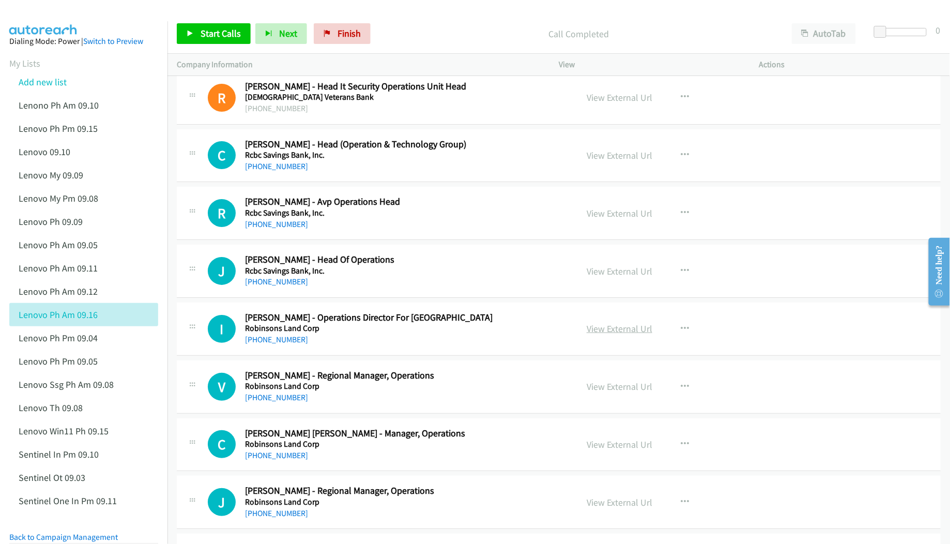
click at [606, 335] on link "View External Url" at bounding box center [620, 329] width 66 height 12
click at [604, 391] on link "View External Url" at bounding box center [620, 387] width 66 height 12
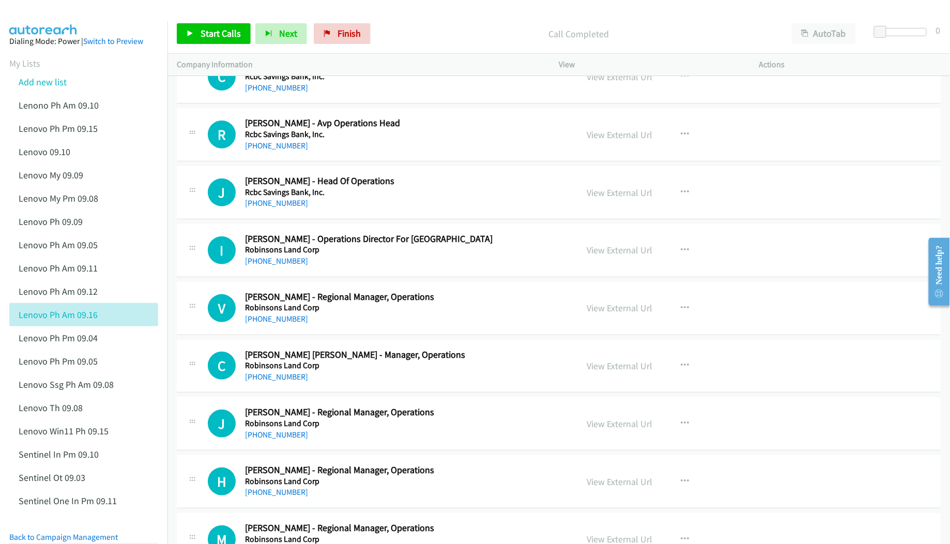
scroll to position [2921, 0]
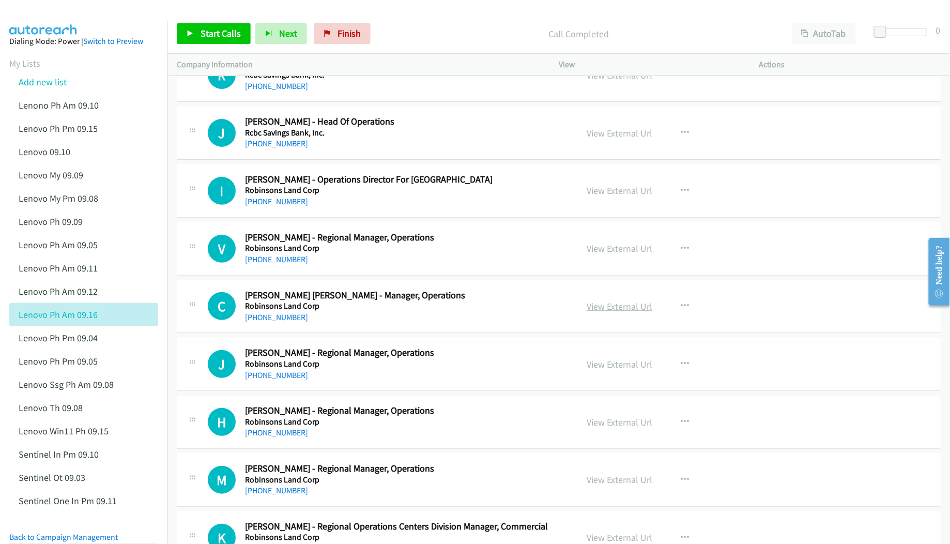
click at [600, 312] on link "View External Url" at bounding box center [620, 306] width 66 height 12
click at [598, 369] on link "View External Url" at bounding box center [620, 364] width 66 height 12
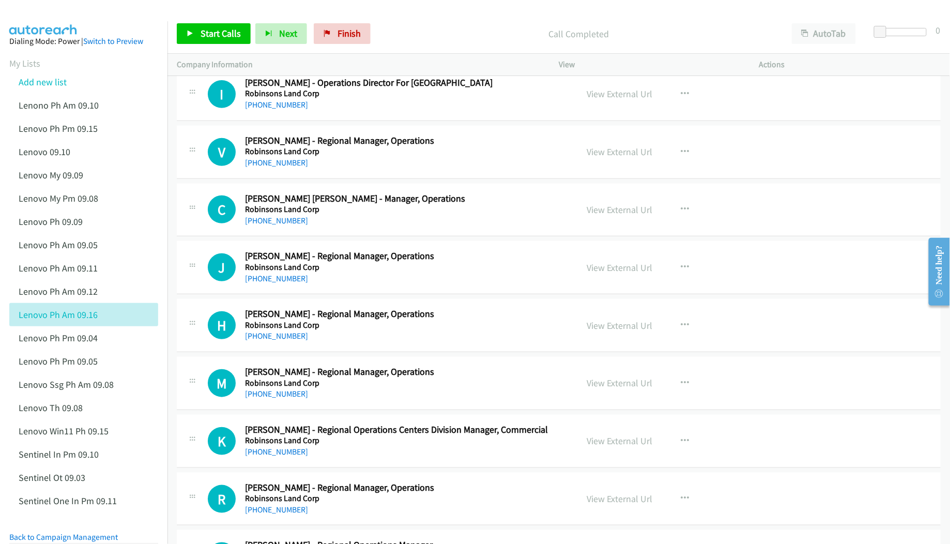
scroll to position [3059, 0]
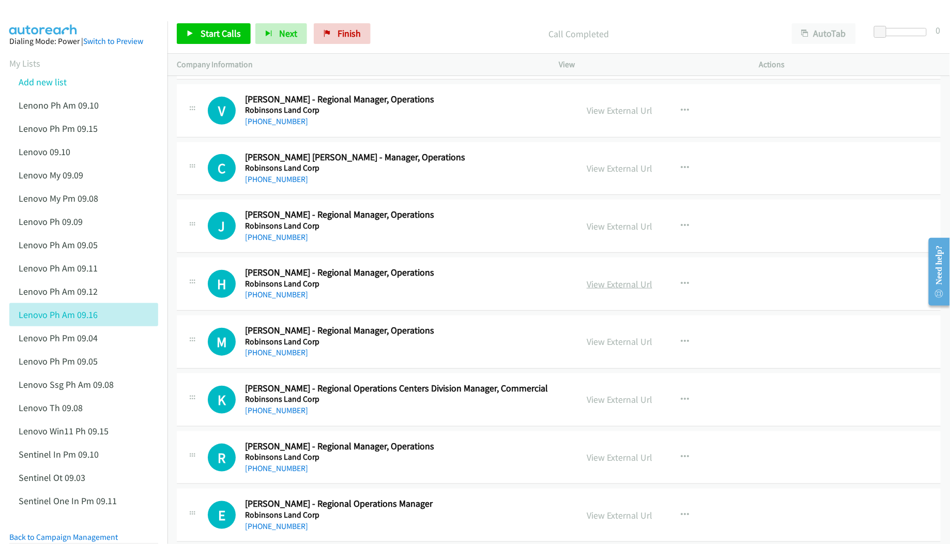
click at [598, 290] on link "View External Url" at bounding box center [620, 284] width 66 height 12
click at [596, 347] on link "View External Url" at bounding box center [620, 342] width 66 height 12
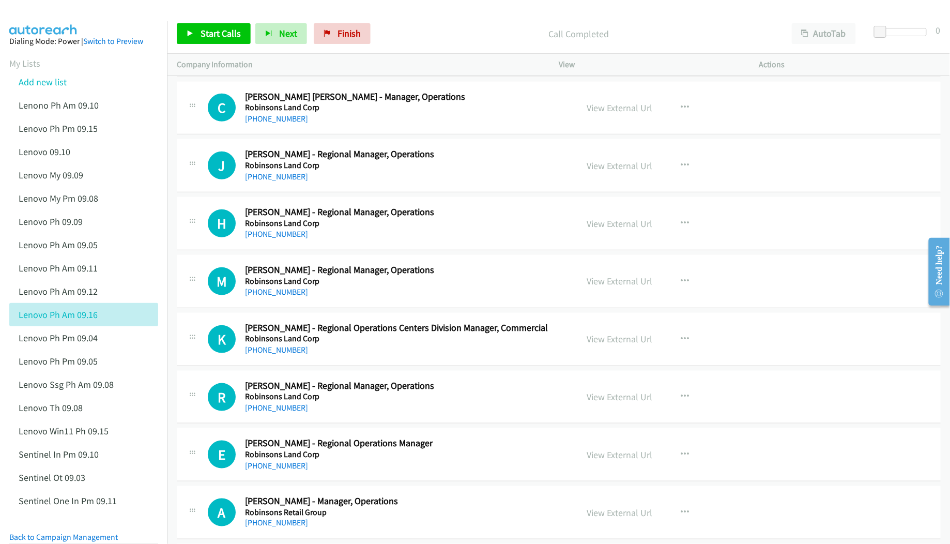
scroll to position [3128, 0]
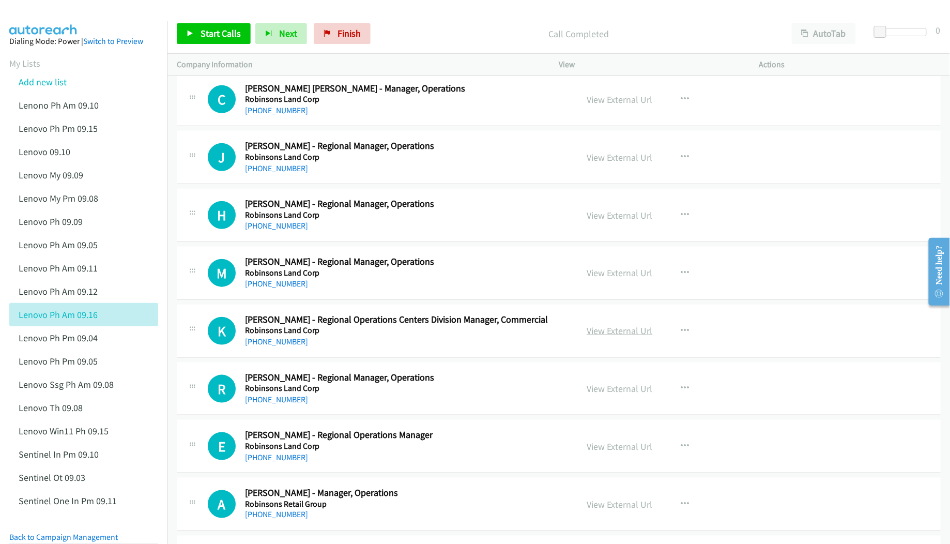
click at [625, 337] on link "View External Url" at bounding box center [620, 331] width 66 height 12
click at [603, 395] on link "View External Url" at bounding box center [620, 389] width 66 height 12
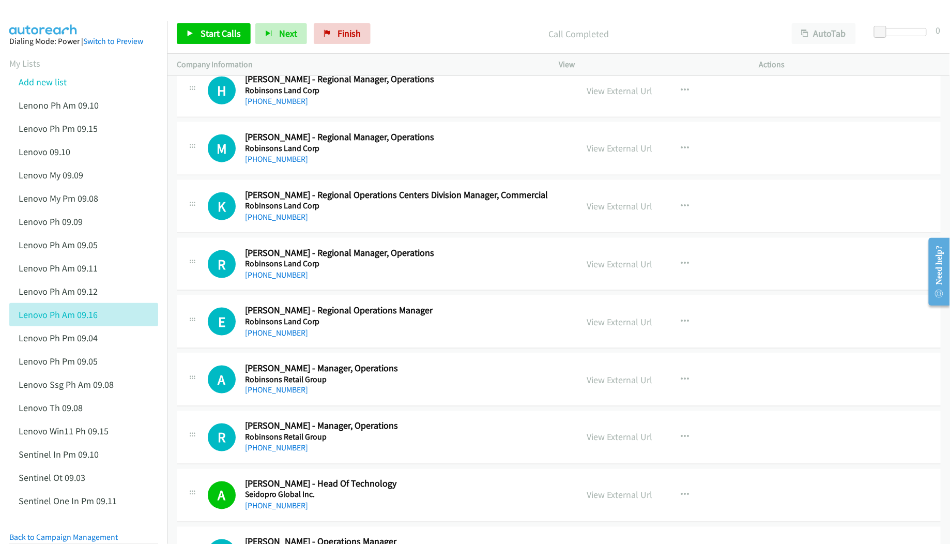
scroll to position [3266, 0]
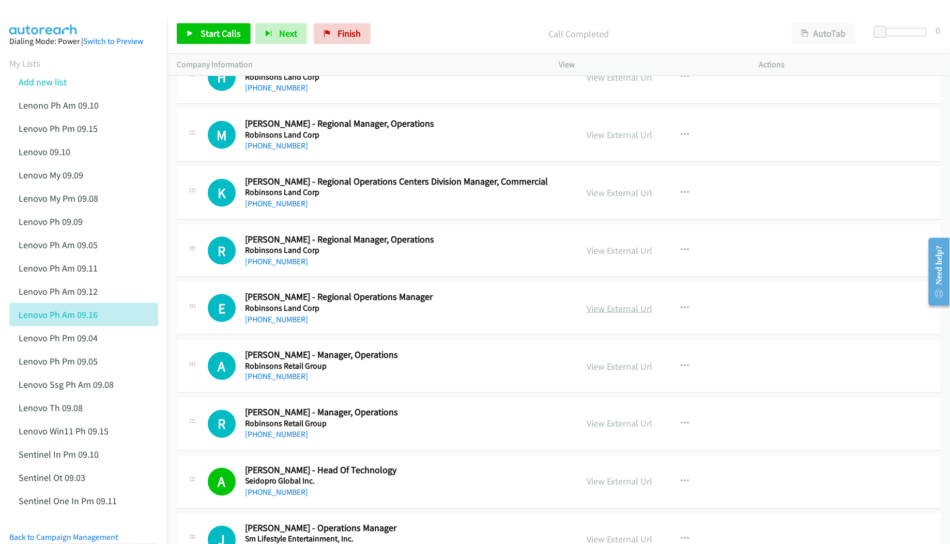
click at [594, 314] on link "View External Url" at bounding box center [620, 308] width 66 height 12
click at [600, 372] on link "View External Url" at bounding box center [620, 366] width 66 height 12
click at [605, 430] on link "View External Url" at bounding box center [620, 424] width 66 height 12
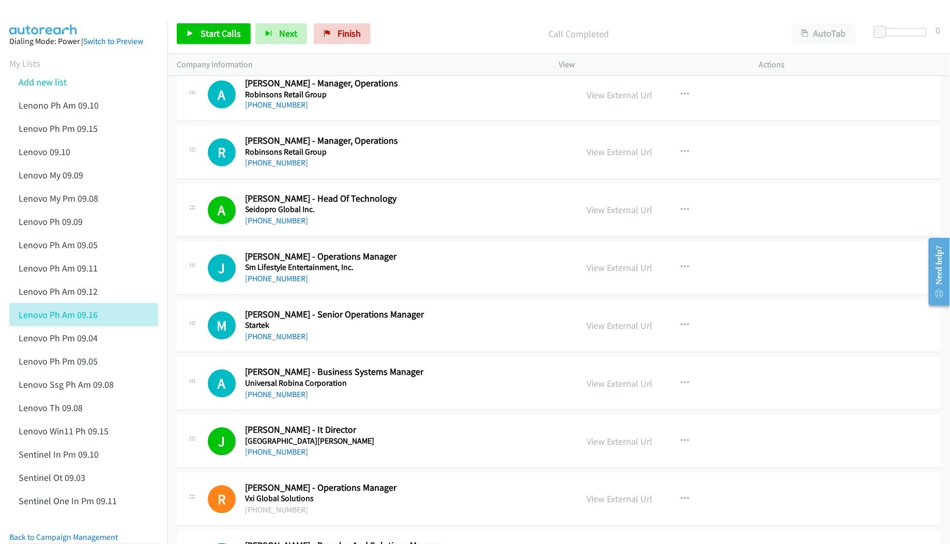
scroll to position [3541, 0]
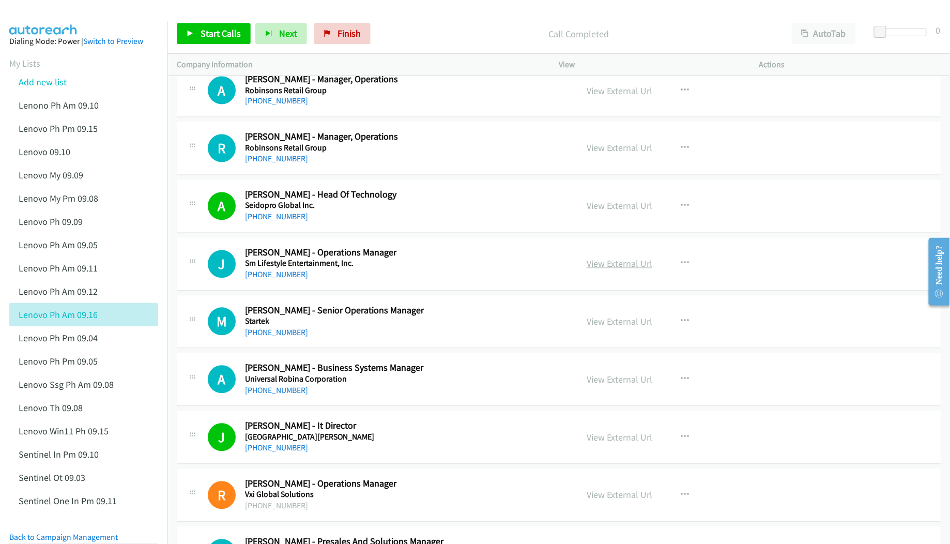
click at [611, 270] on link "View External Url" at bounding box center [620, 264] width 66 height 12
click at [604, 328] on link "View External Url" at bounding box center [620, 322] width 66 height 12
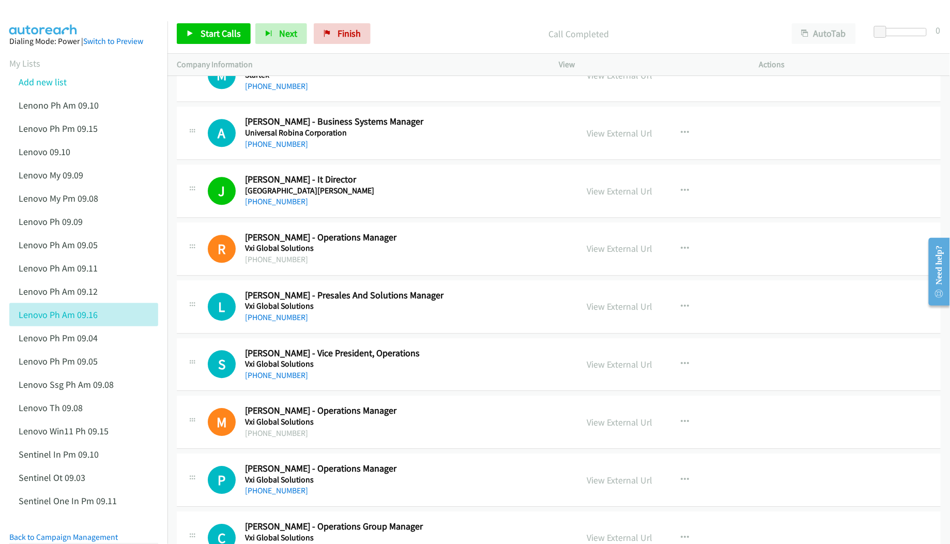
scroll to position [3817, 0]
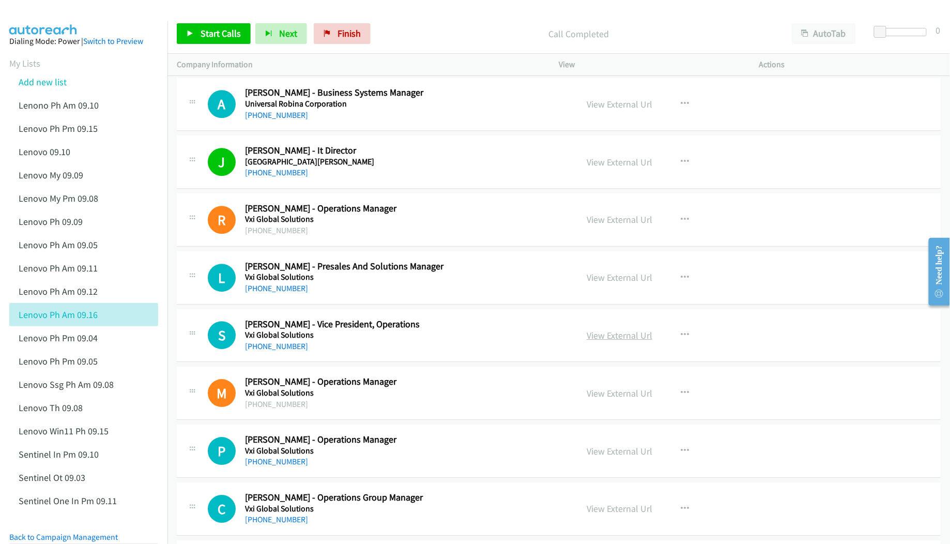
click at [632, 341] on link "View External Url" at bounding box center [620, 335] width 66 height 12
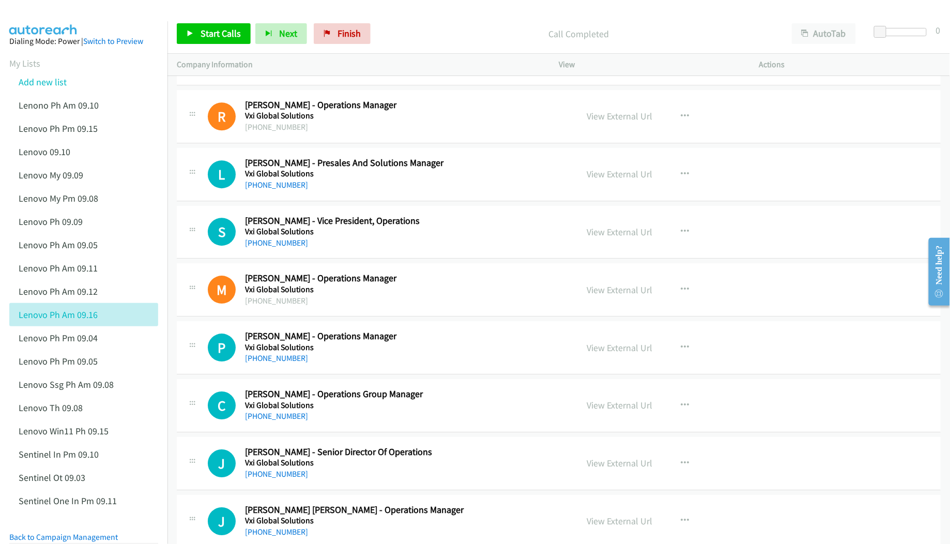
scroll to position [3955, 0]
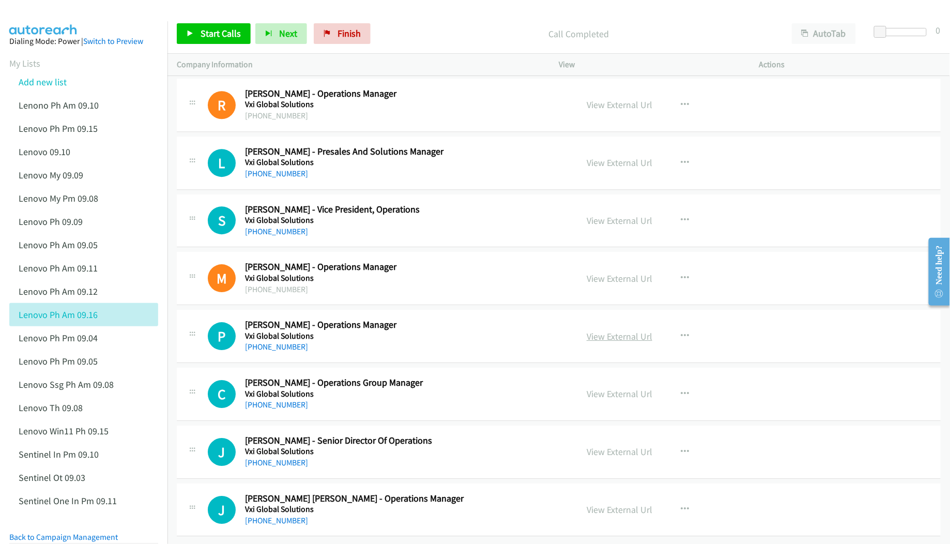
click at [594, 330] on link "View External Url" at bounding box center [620, 336] width 66 height 12
click at [598, 388] on link "View External Url" at bounding box center [620, 394] width 66 height 12
click at [590, 446] on link "View External Url" at bounding box center [620, 452] width 66 height 12
click at [601, 504] on link "View External Url" at bounding box center [620, 510] width 66 height 12
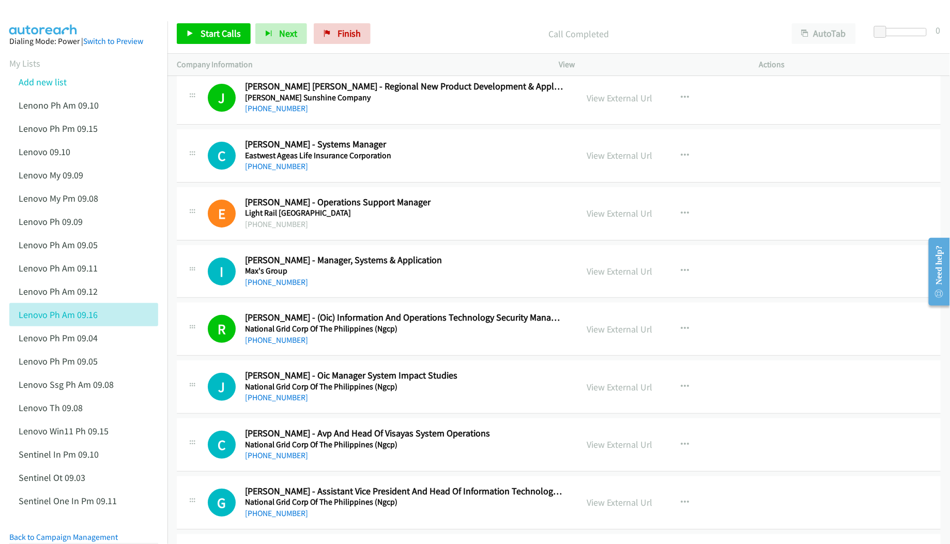
scroll to position [1388, 0]
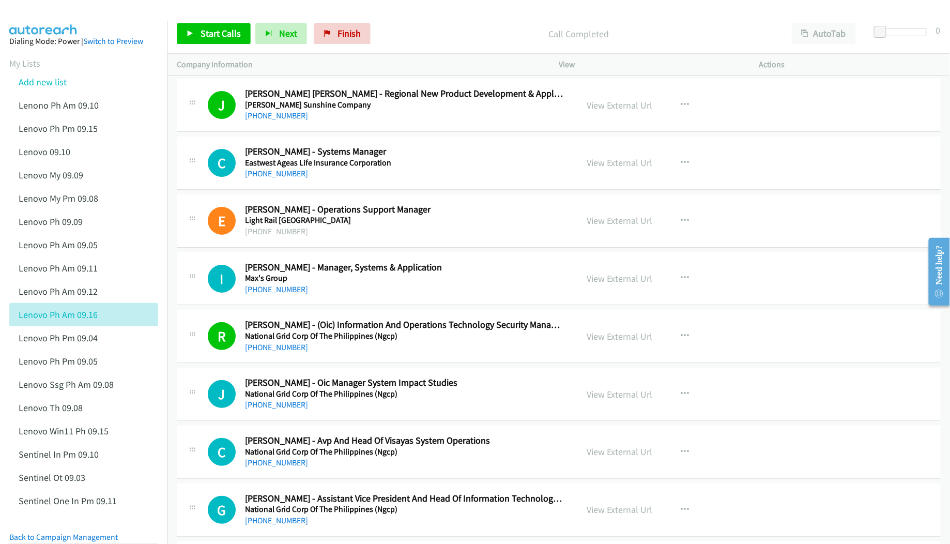
drag, startPoint x: 267, startPoint y: 292, endPoint x: 567, endPoint y: 316, distance: 300.4
click at [267, 292] on link "[PHONE_NUMBER]" at bounding box center [276, 289] width 63 height 10
click at [627, 284] on link "View External Url" at bounding box center [620, 278] width 66 height 12
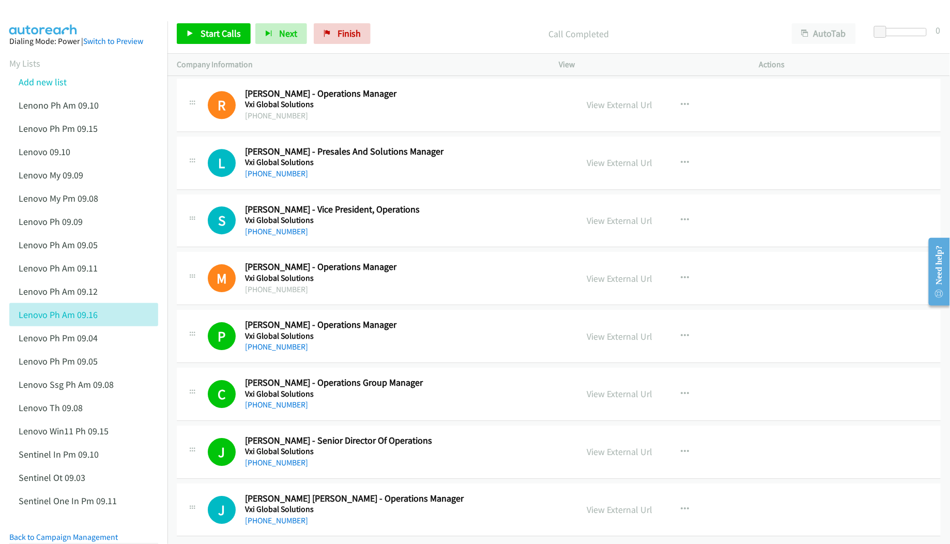
scroll to position [3955, 0]
